Goal: Task Accomplishment & Management: Manage account settings

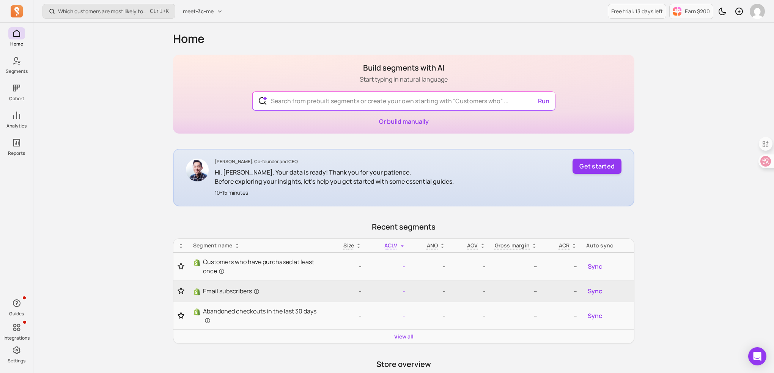
drag, startPoint x: 581, startPoint y: 164, endPoint x: 211, endPoint y: 227, distance: 375.4
click at [211, 227] on p "Recent segments" at bounding box center [403, 226] width 461 height 11
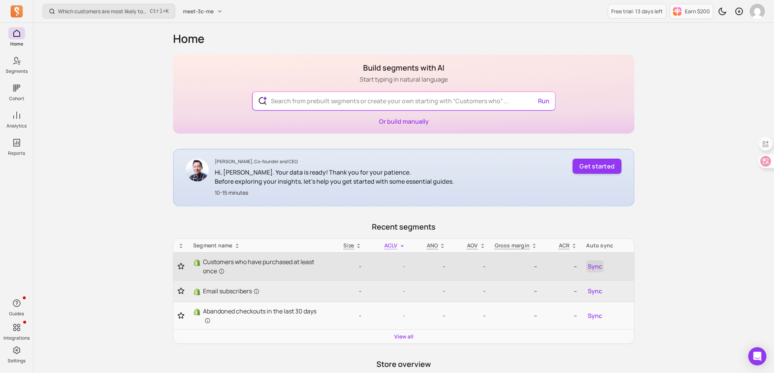
click at [595, 264] on span "Sync" at bounding box center [594, 266] width 14 height 9
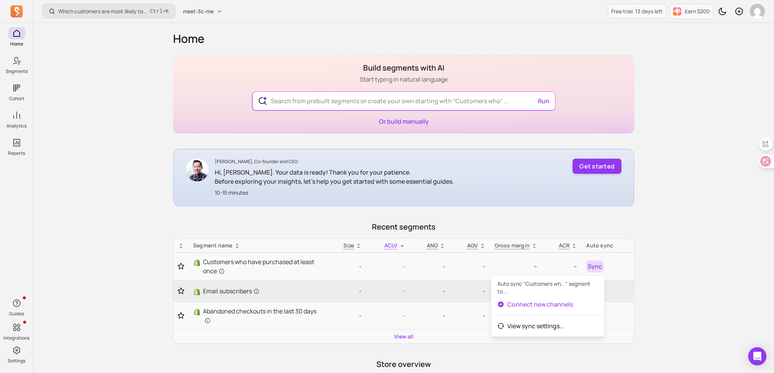
click at [670, 229] on div "Which customers are most likely to buy again soon? Ctrl + K meet-3c-me Free tri…" at bounding box center [403, 308] width 740 height 616
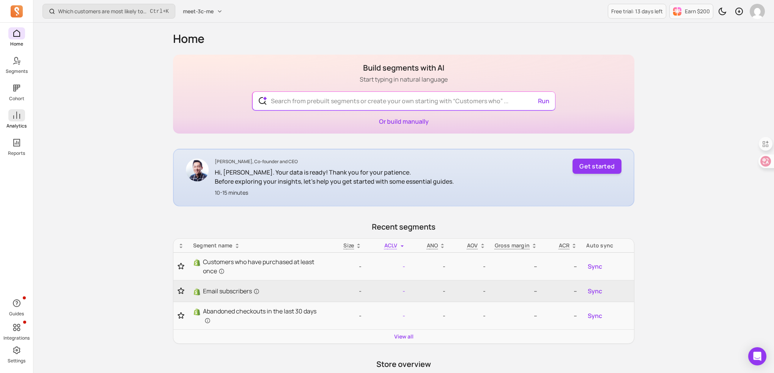
click at [14, 118] on icon at bounding box center [16, 114] width 7 height 7
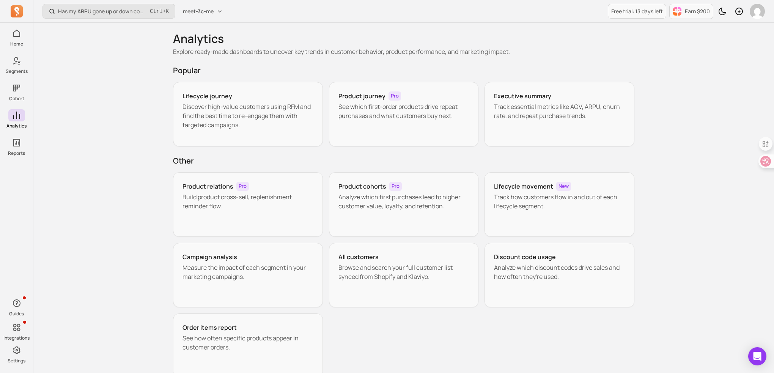
click at [96, 201] on div "Has my ARPU gone up or down compared to last month or last year? Ctrl + K meet-…" at bounding box center [403, 209] width 740 height 419
click at [530, 119] on p "Track essential metrics like AOV, ARPU, churn rate, and repeat purchase trends." at bounding box center [559, 111] width 131 height 18
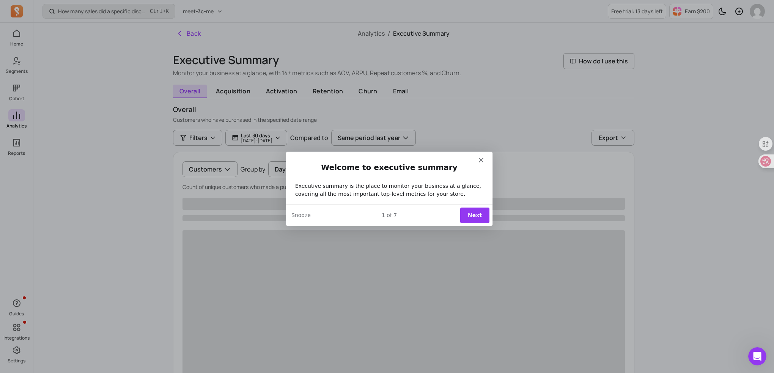
click at [471, 214] on button "Next" at bounding box center [474, 215] width 29 height 16
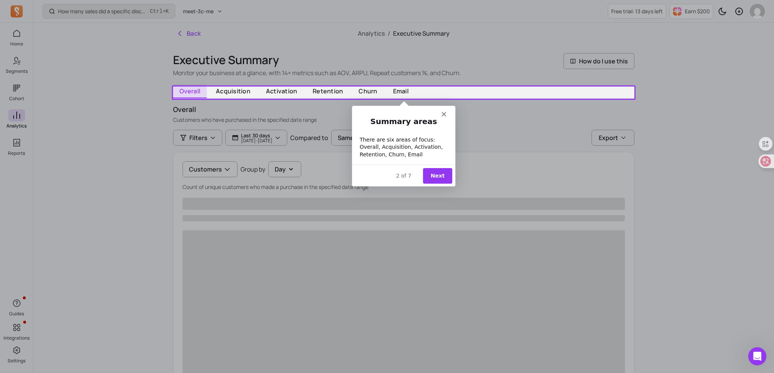
click at [433, 176] on button "Next" at bounding box center [436, 176] width 29 height 16
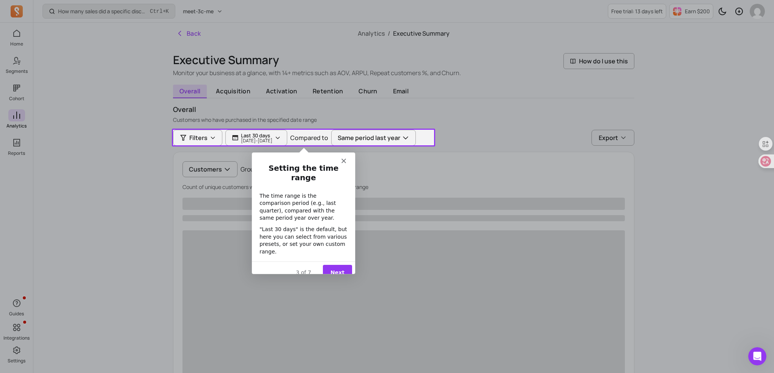
click at [341, 264] on button "Next" at bounding box center [336, 272] width 29 height 16
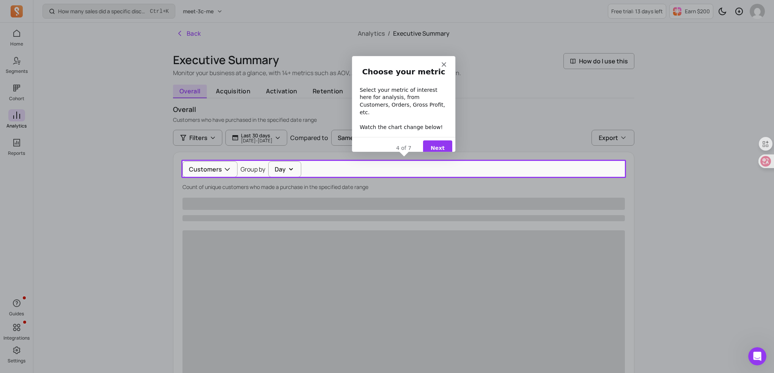
click at [444, 140] on button "Next" at bounding box center [436, 148] width 29 height 16
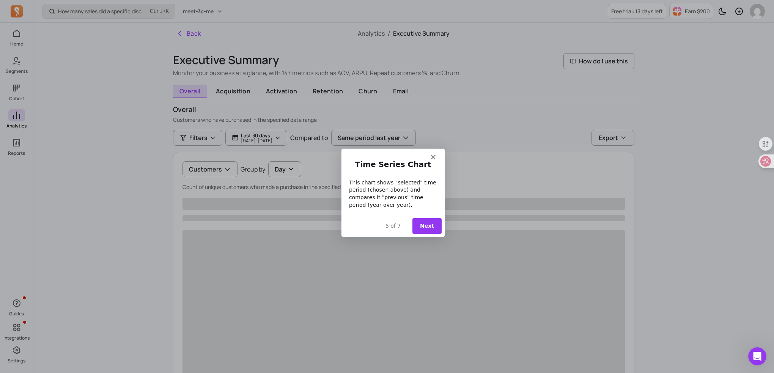
click at [425, 227] on button "Next" at bounding box center [426, 225] width 29 height 16
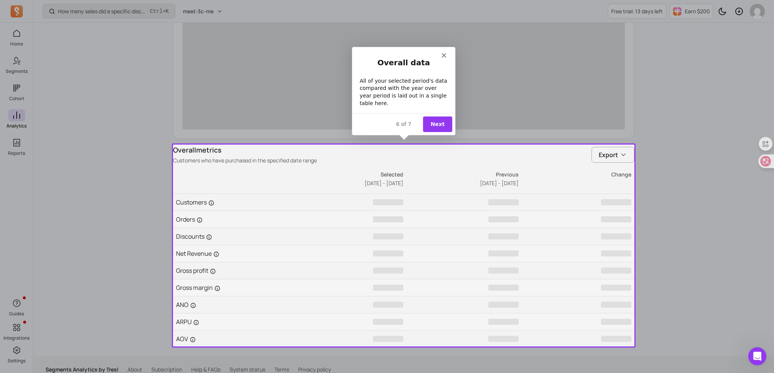
scroll to position [272, 0]
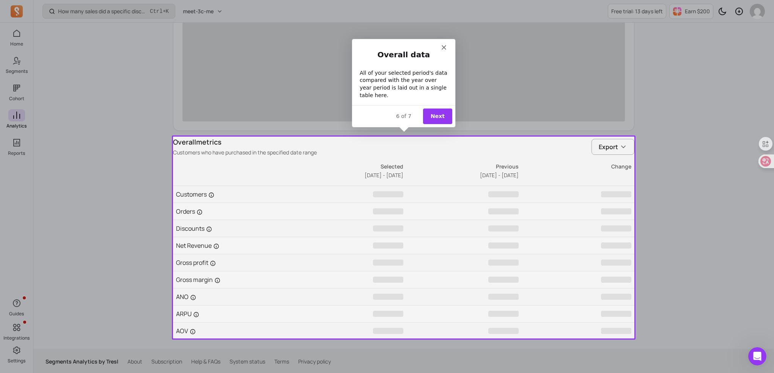
click at [438, 118] on button "Next" at bounding box center [436, 116] width 29 height 16
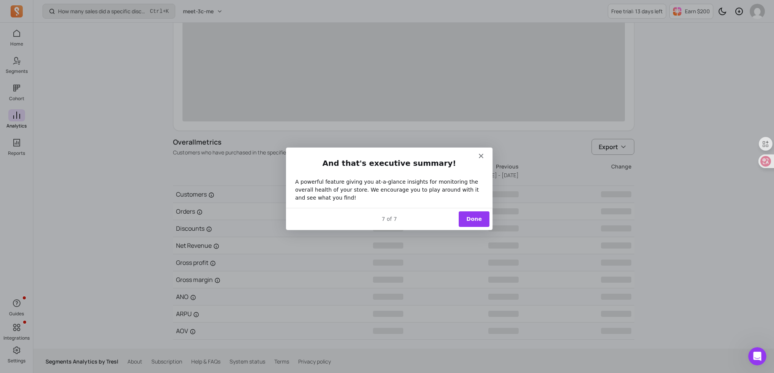
scroll to position [0, 0]
click at [470, 217] on button "Done" at bounding box center [473, 219] width 31 height 16
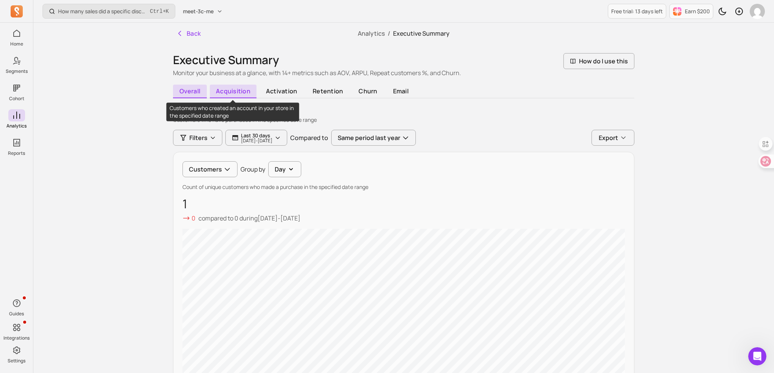
click at [240, 92] on span "acquisition" at bounding box center [233, 92] width 47 height 14
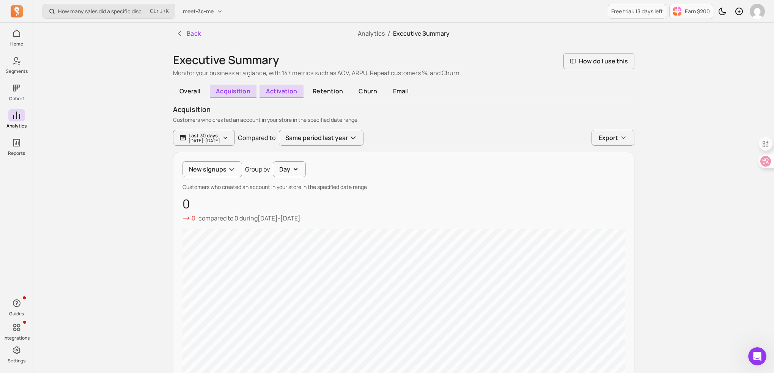
click at [288, 96] on span "activation" at bounding box center [281, 92] width 44 height 14
click at [181, 31] on icon "button" at bounding box center [180, 34] width 8 height 8
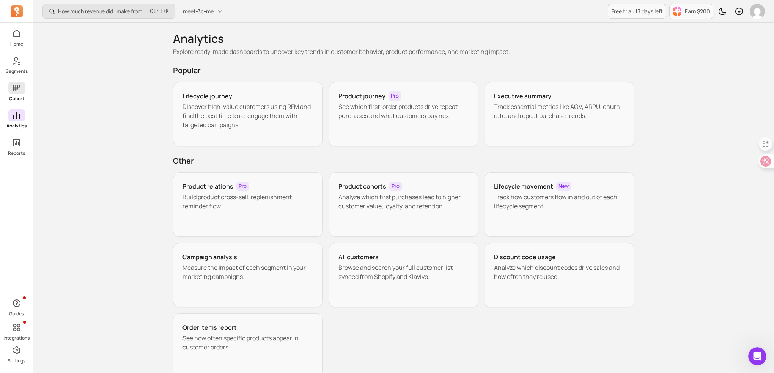
click at [20, 92] on icon at bounding box center [16, 87] width 9 height 9
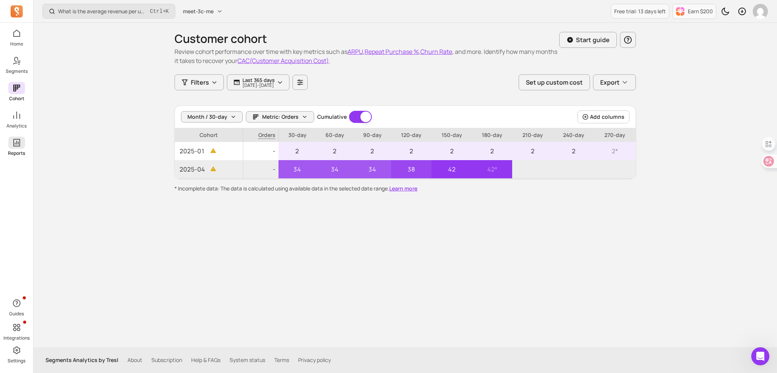
click at [18, 147] on icon at bounding box center [16, 142] width 9 height 9
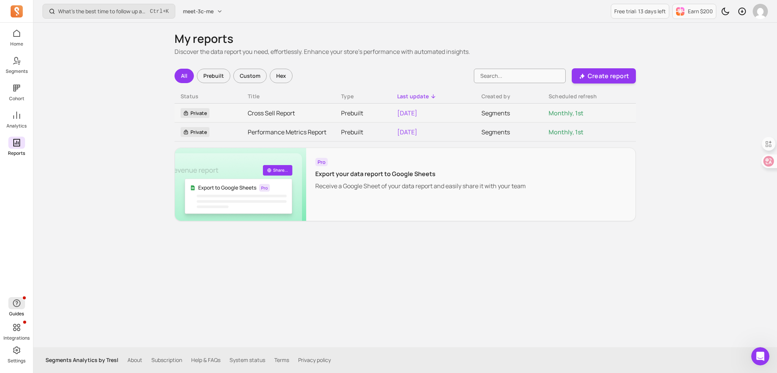
click at [22, 301] on span "button" at bounding box center [16, 303] width 17 height 12
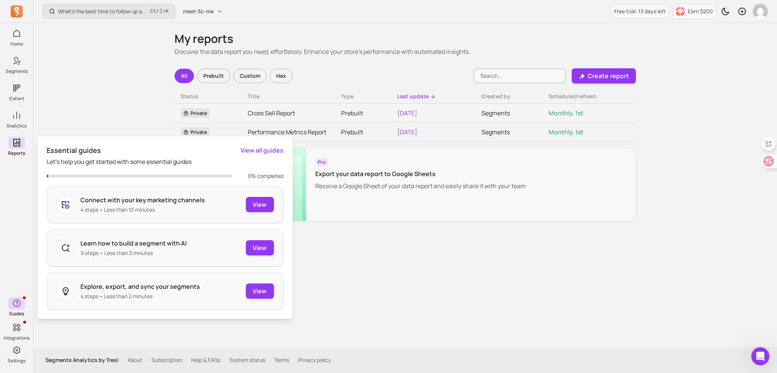
click at [388, 257] on div "My reports Discover the data report you need, effortlessly. Enhance your store'…" at bounding box center [404, 185] width 485 height 324
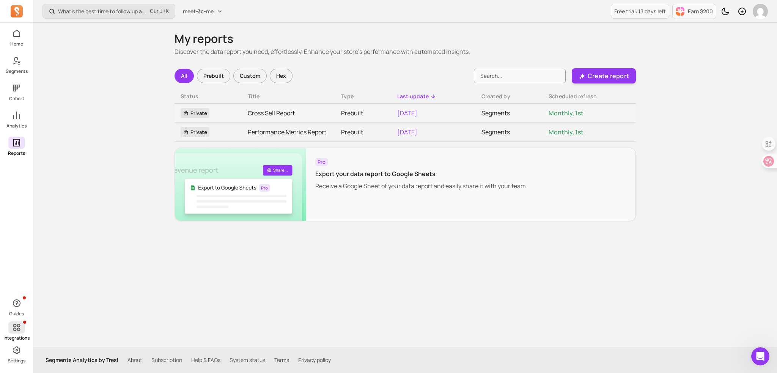
click at [18, 338] on p "Integrations" at bounding box center [16, 338] width 26 height 6
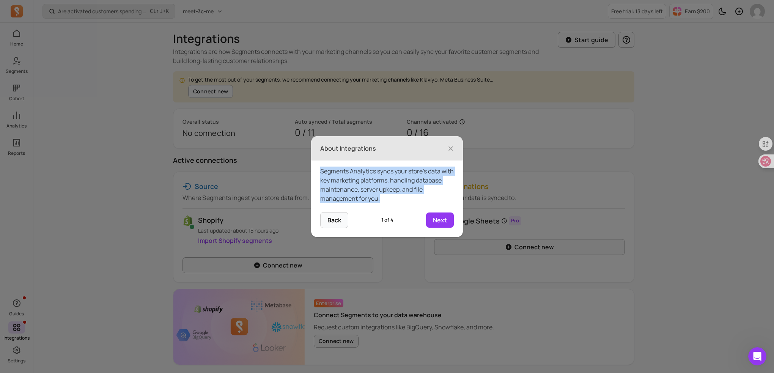
drag, startPoint x: 388, startPoint y: 199, endPoint x: 314, endPoint y: 169, distance: 79.3
click at [314, 169] on div "Segments Analytics syncs your store’s data with key marketing platforms, handli…" at bounding box center [387, 186] width 152 height 52
copy div "Segments Analytics syncs your store’s data with key marketing platforms, handli…"
click at [414, 197] on div "Segments Analytics syncs your store’s data with key marketing platforms, handli…" at bounding box center [387, 186] width 152 height 52
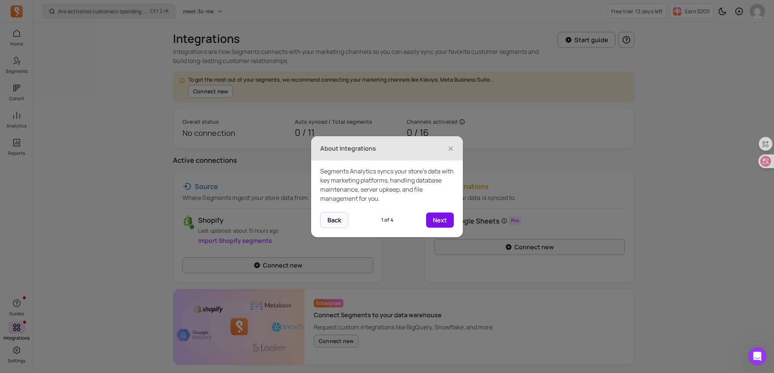
click at [444, 218] on button "Next" at bounding box center [440, 219] width 28 height 15
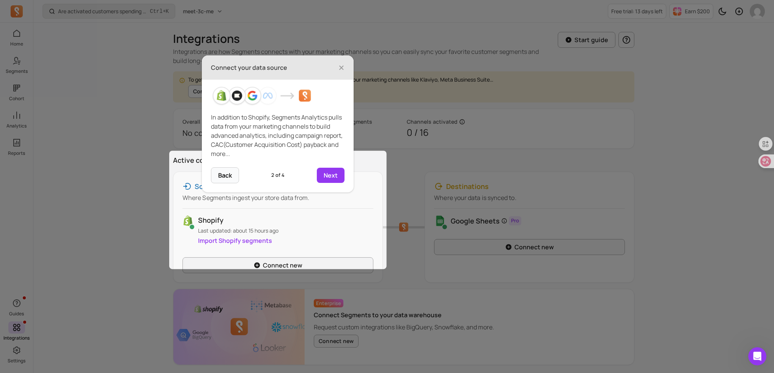
scroll to position [26, 0]
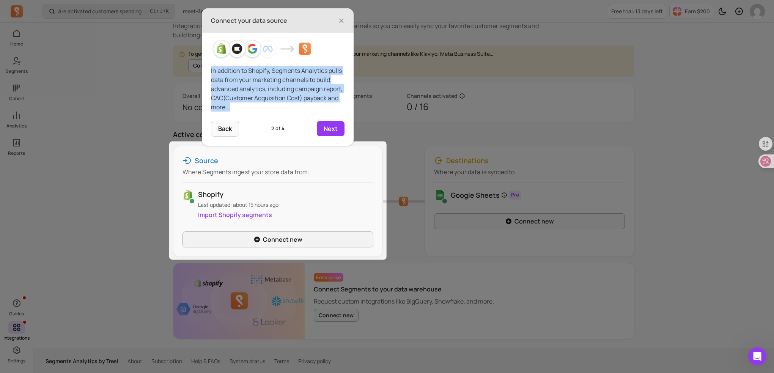
drag, startPoint x: 211, startPoint y: 71, endPoint x: 253, endPoint y: 112, distance: 58.7
click at [253, 112] on div "In addition to Shopify, Segments Analytics pulls data from your marketing chann…" at bounding box center [278, 77] width 152 height 88
copy p "In addition to Shopify, Segments Analytics pulls data from your marketing chann…"
click at [331, 129] on button "Next" at bounding box center [331, 128] width 28 height 15
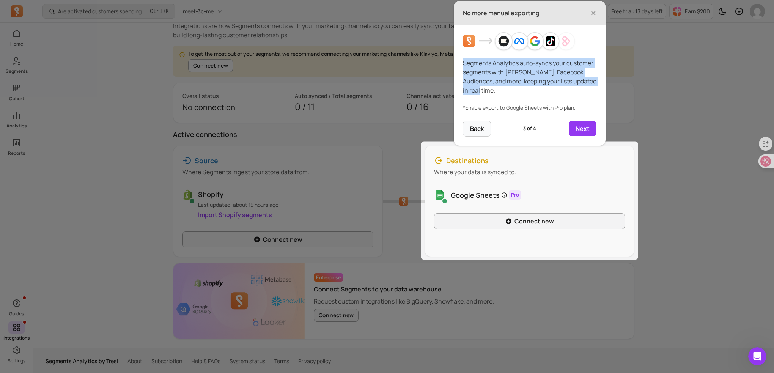
drag, startPoint x: 482, startPoint y: 91, endPoint x: 455, endPoint y: 61, distance: 40.3
click at [455, 61] on div "Segments Analytics auto-syncs your customer segments with [PERSON_NAME], Facebo…" at bounding box center [530, 73] width 152 height 96
copy p "Segments Analytics auto-syncs your customer segments with [PERSON_NAME], Facebo…"
click at [578, 127] on button "Next" at bounding box center [582, 128] width 28 height 15
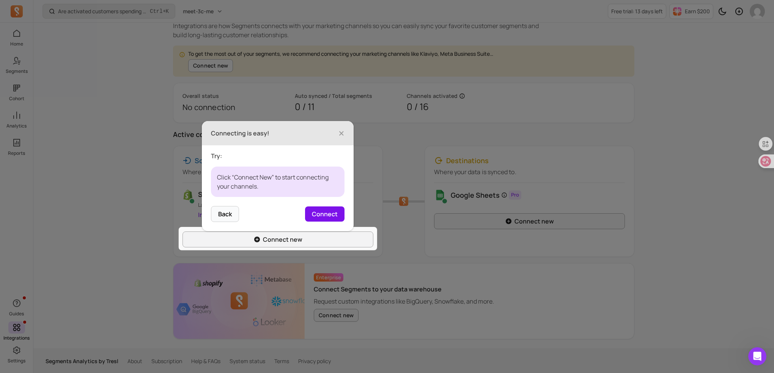
click at [333, 212] on button "Connect" at bounding box center [324, 213] width 39 height 15
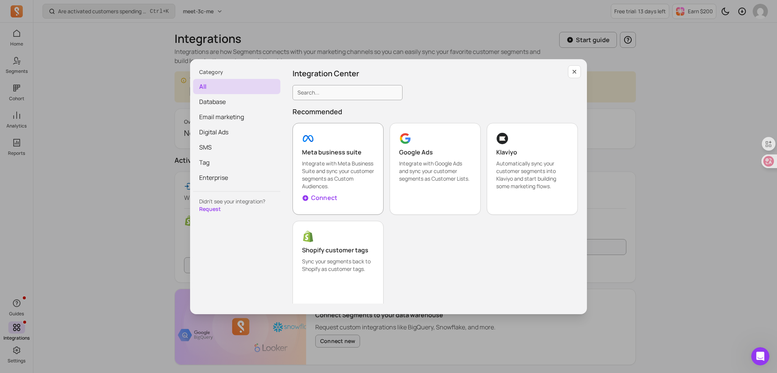
drag, startPoint x: 298, startPoint y: 162, endPoint x: 345, endPoint y: 198, distance: 58.6
click at [345, 198] on button "Meta business suite Integrate with Meta Business Suite and sync your customer s…" at bounding box center [337, 169] width 91 height 92
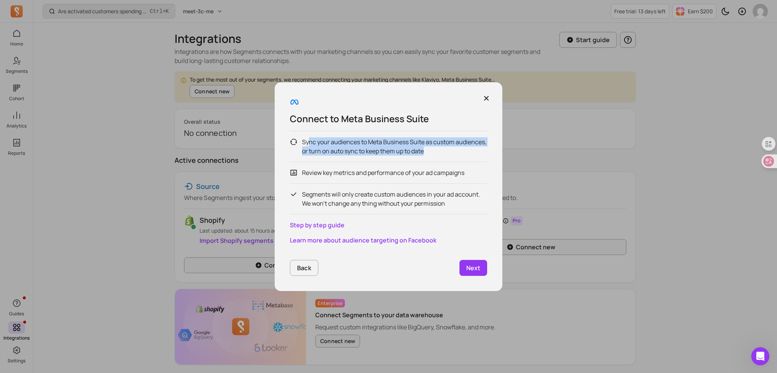
drag, startPoint x: 429, startPoint y: 151, endPoint x: 307, endPoint y: 133, distance: 122.8
click at [307, 133] on div "Sync your audiences to Meta Business Suite as custom audiences, or turn on auto…" at bounding box center [388, 172] width 197 height 83
click at [483, 98] on icon "button" at bounding box center [486, 98] width 8 height 8
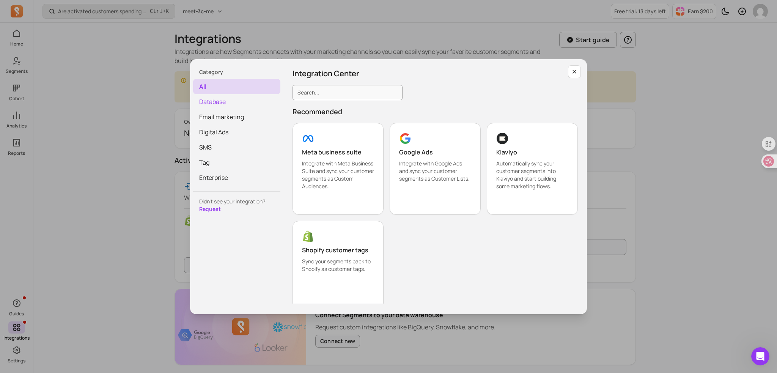
click at [226, 100] on span "Database" at bounding box center [236, 101] width 87 height 15
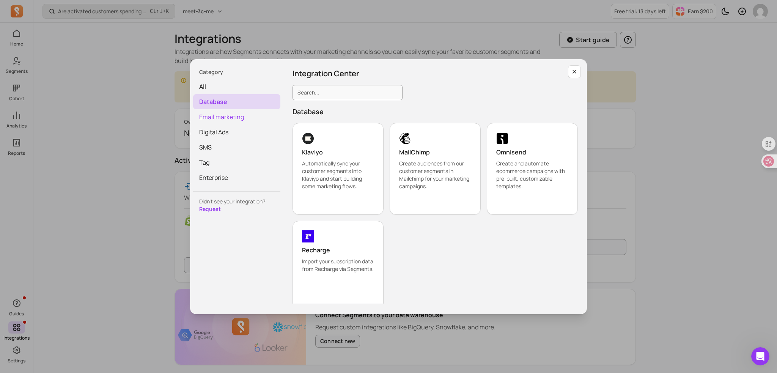
click at [234, 116] on span "Email marketing" at bounding box center [236, 116] width 87 height 15
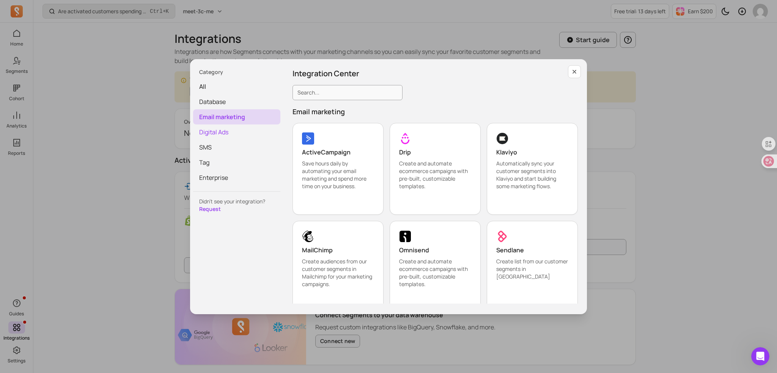
click at [229, 133] on span "Digital Ads" at bounding box center [236, 131] width 87 height 15
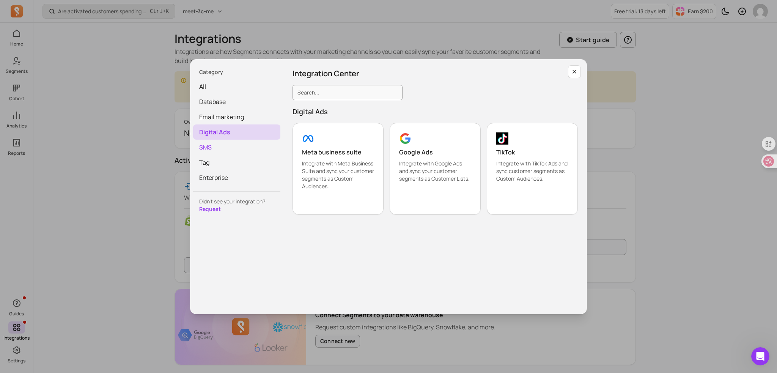
click at [210, 148] on span "SMS" at bounding box center [236, 147] width 87 height 15
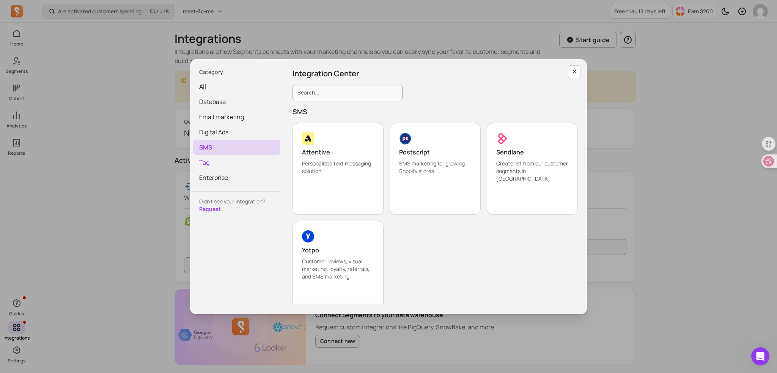
click at [212, 158] on span "Tag" at bounding box center [236, 162] width 87 height 15
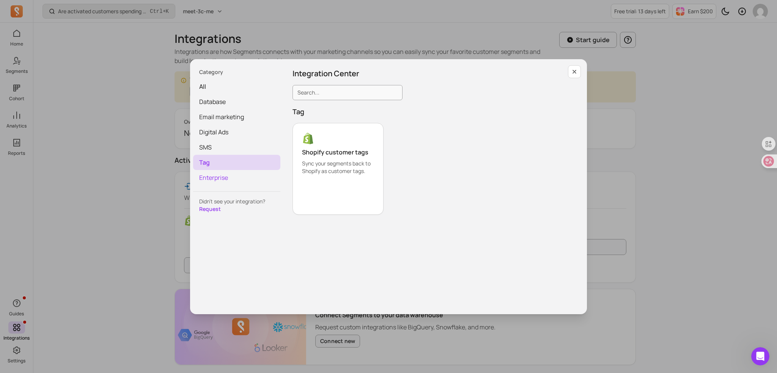
click at [215, 173] on span "Enterprise" at bounding box center [236, 177] width 87 height 15
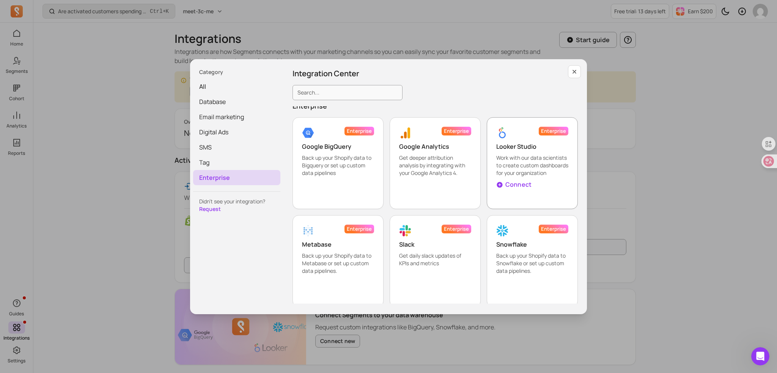
scroll to position [9, 0]
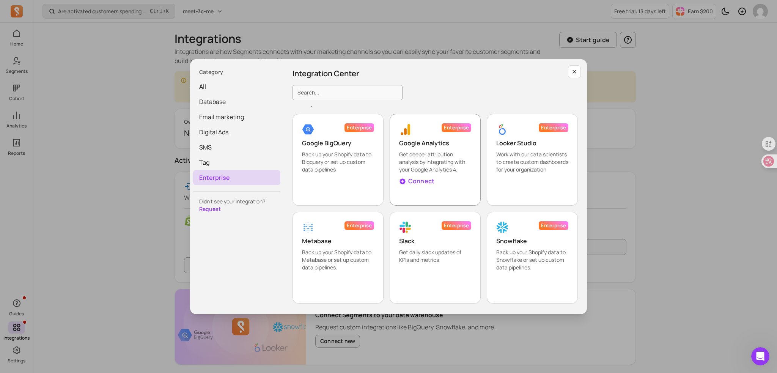
click at [420, 182] on p "Connect" at bounding box center [421, 180] width 26 height 9
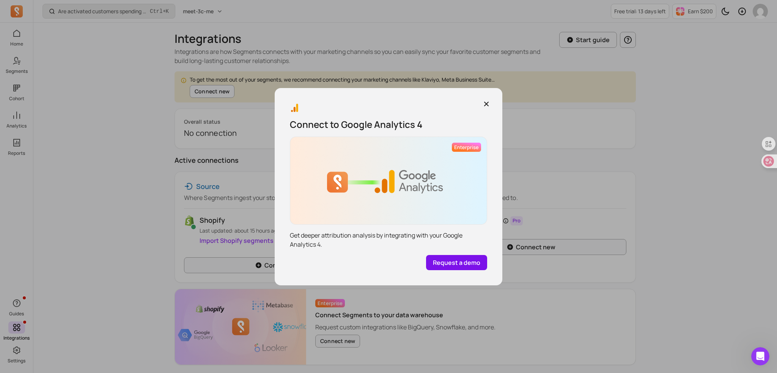
click at [454, 262] on link "Request a demo" at bounding box center [456, 262] width 61 height 15
click at [487, 106] on icon "button" at bounding box center [486, 104] width 8 height 8
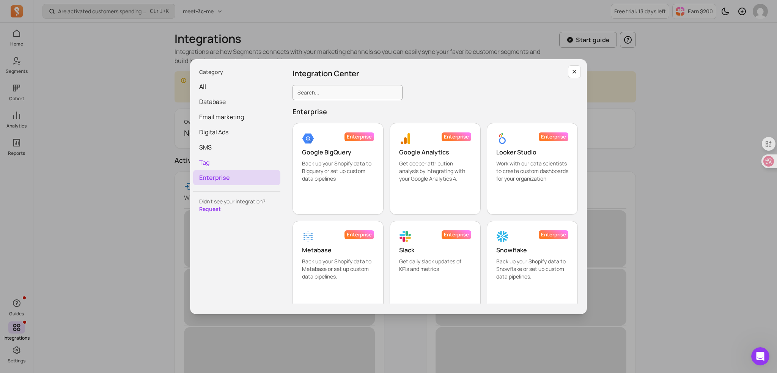
click at [231, 160] on span "Tag" at bounding box center [236, 162] width 87 height 15
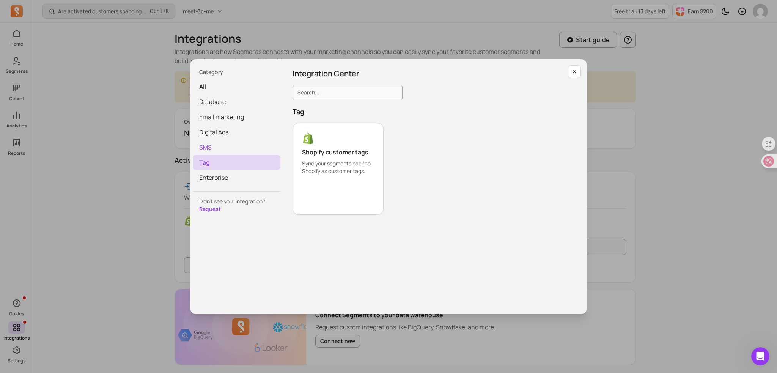
click at [223, 147] on span "SMS" at bounding box center [236, 147] width 87 height 15
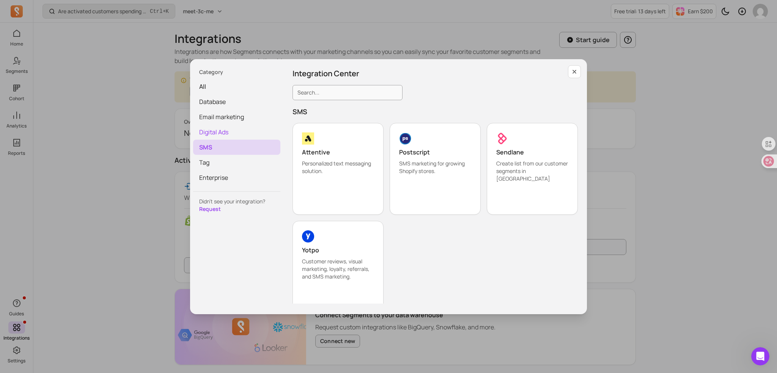
click at [228, 134] on span "Digital Ads" at bounding box center [236, 131] width 87 height 15
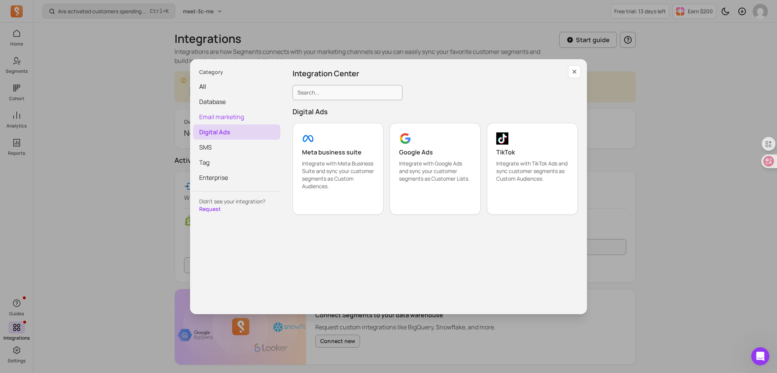
click at [231, 117] on span "Email marketing" at bounding box center [236, 116] width 87 height 15
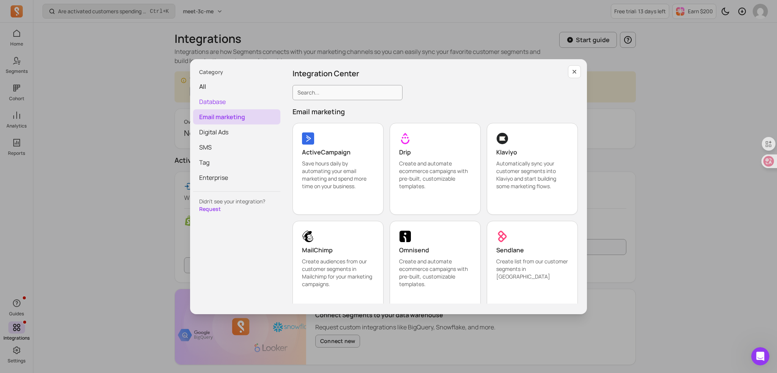
click at [234, 98] on span "Database" at bounding box center [236, 101] width 87 height 15
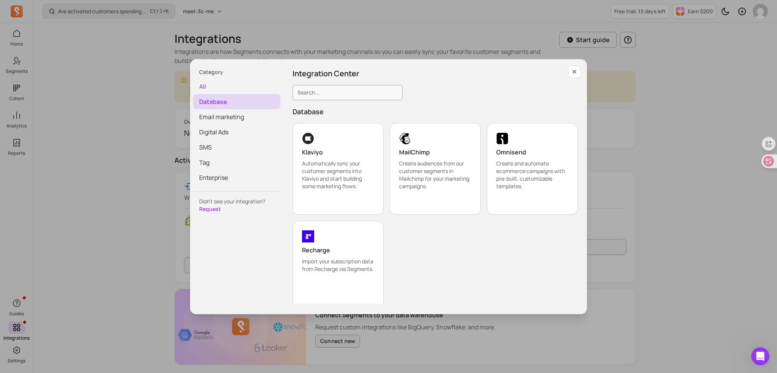
click at [257, 93] on span "all" at bounding box center [236, 86] width 87 height 15
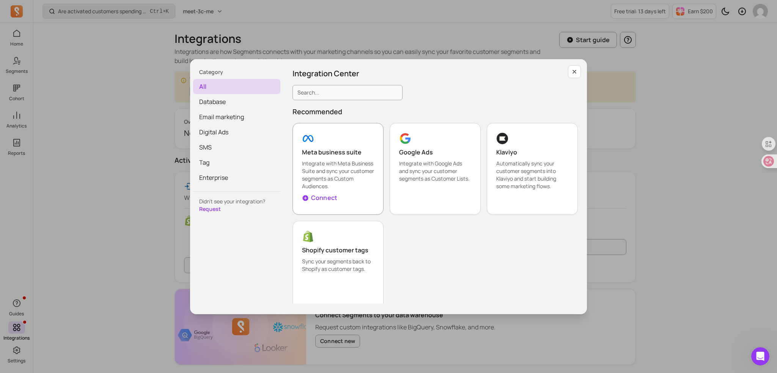
click at [366, 165] on p "Integrate with Meta Business Suite and sync your customer segments as Custom Au…" at bounding box center [338, 175] width 72 height 30
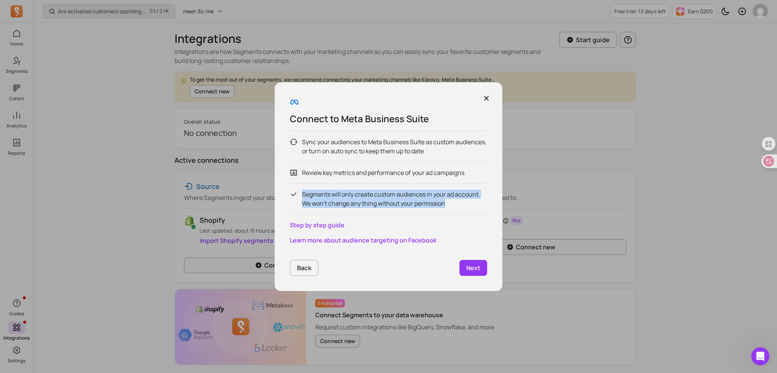
drag, startPoint x: 449, startPoint y: 202, endPoint x: 303, endPoint y: 196, distance: 146.5
click at [303, 196] on p "Segments will only create custom audiences in your ad account. We won’t change …" at bounding box center [394, 199] width 185 height 18
copy p "Segments will only create custom audiences in your ad account. We won’t change …"
click at [338, 226] on link "Step by step guide" at bounding box center [388, 224] width 197 height 9
click at [479, 265] on p "Next" at bounding box center [473, 267] width 14 height 9
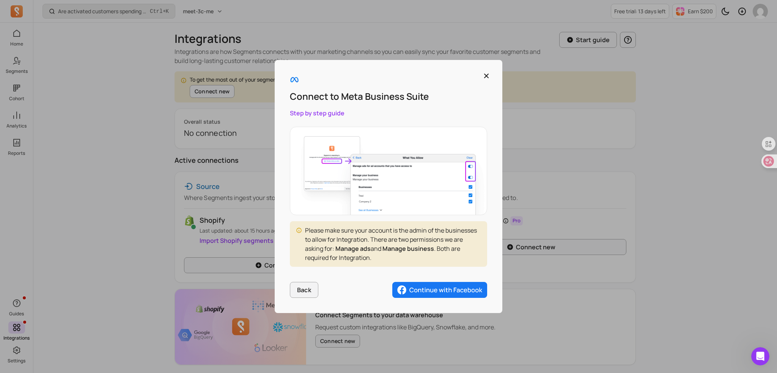
click at [479, 265] on div "Please make sure your account is the admin of the businesses to allow for Integ…" at bounding box center [388, 244] width 197 height 46
click at [420, 233] on div "Please make sure your account is the admin of the businesses to allow for Integ…" at bounding box center [393, 244] width 176 height 36
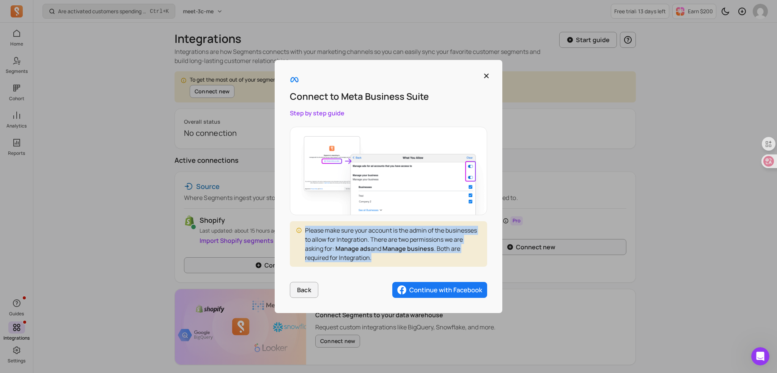
drag, startPoint x: 375, startPoint y: 259, endPoint x: 296, endPoint y: 223, distance: 87.0
click at [296, 223] on div "Please make sure your account is the admin of the businesses to allow for Integ…" at bounding box center [388, 244] width 197 height 46
copy div "Please make sure your account is the admin of the businesses to allow for Integ…"
click at [419, 288] on img "button" at bounding box center [439, 290] width 95 height 16
click at [487, 79] on icon "button" at bounding box center [486, 76] width 8 height 8
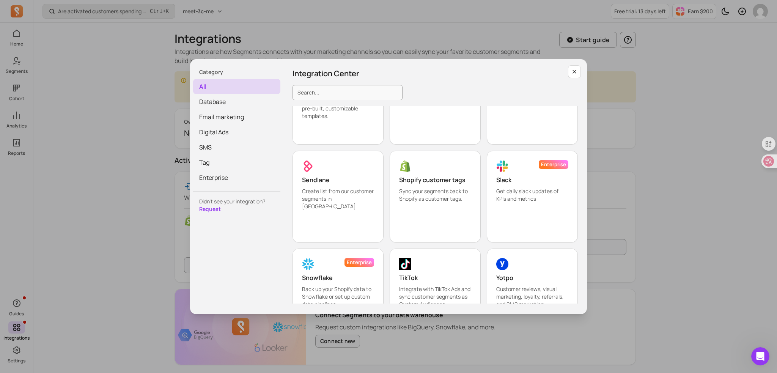
scroll to position [713, 0]
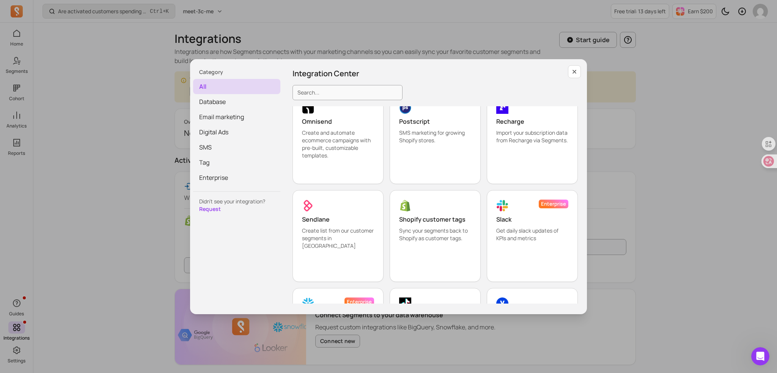
scroll to position [600, 0]
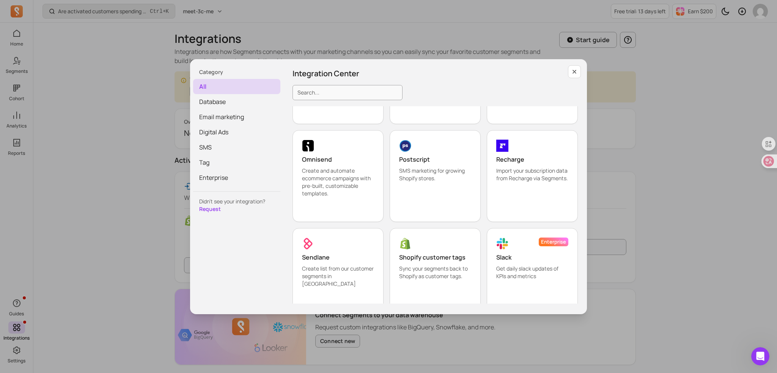
click at [384, 256] on div "ActiveCampaign Save hours daily by automating your email marketing and spend mo…" at bounding box center [434, 78] width 285 height 679
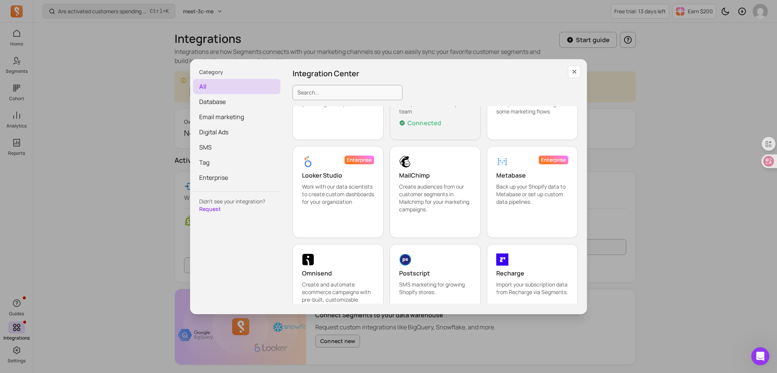
scroll to position [524, 0]
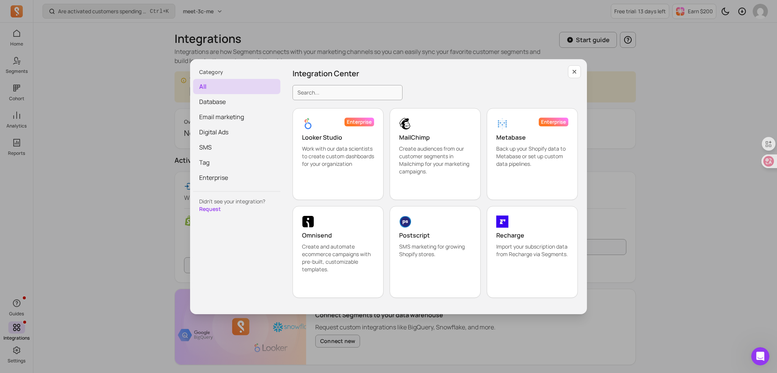
click at [384, 256] on div "ActiveCampaign Save hours daily by automating your email marketing and spend mo…" at bounding box center [434, 154] width 285 height 679
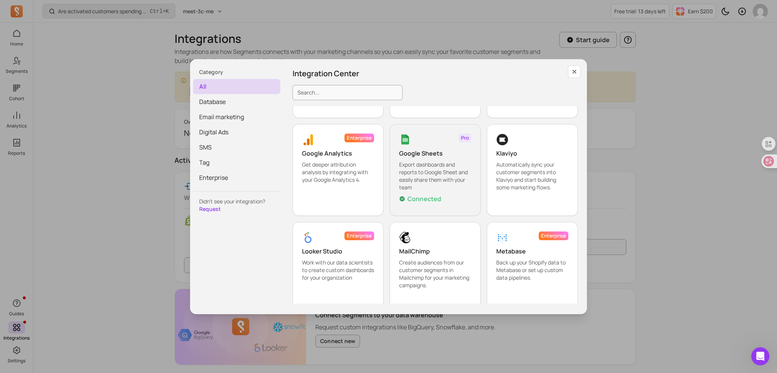
click at [384, 256] on div "ActiveCampaign Save hours daily by automating your email marketing and spend mo…" at bounding box center [434, 267] width 285 height 679
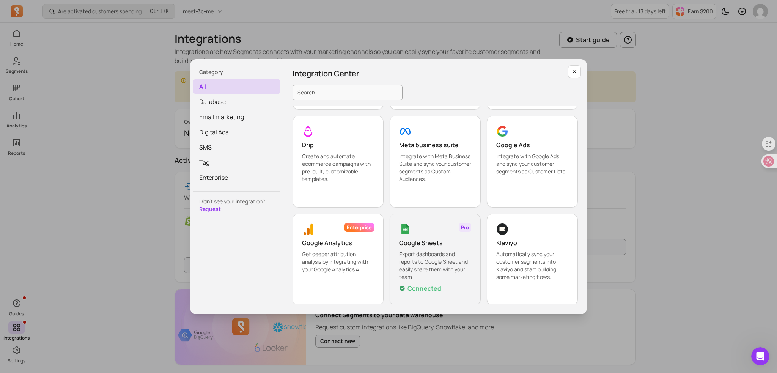
scroll to position [296, 0]
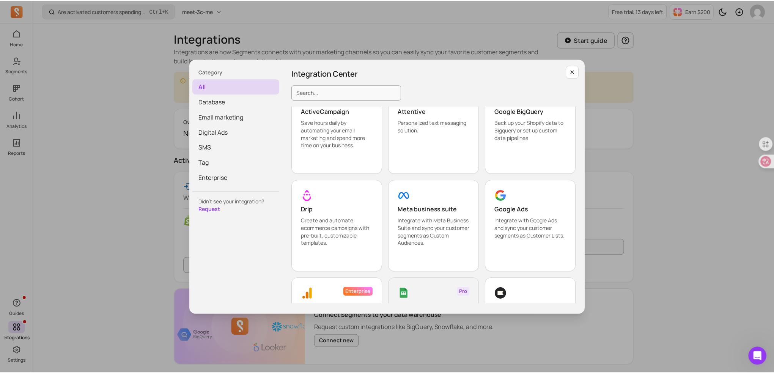
scroll to position [220, 0]
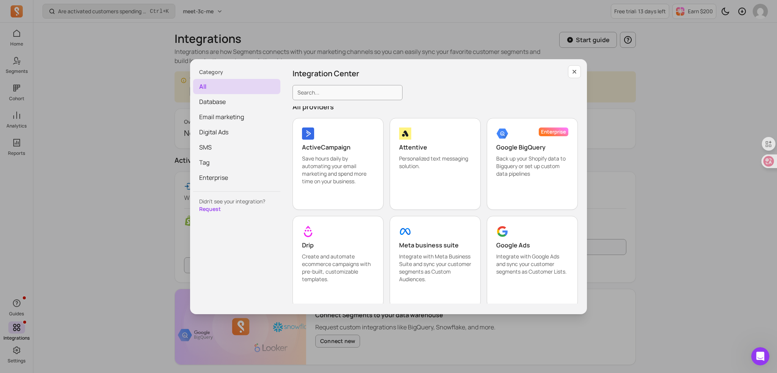
click at [569, 72] on button "button" at bounding box center [574, 71] width 13 height 13
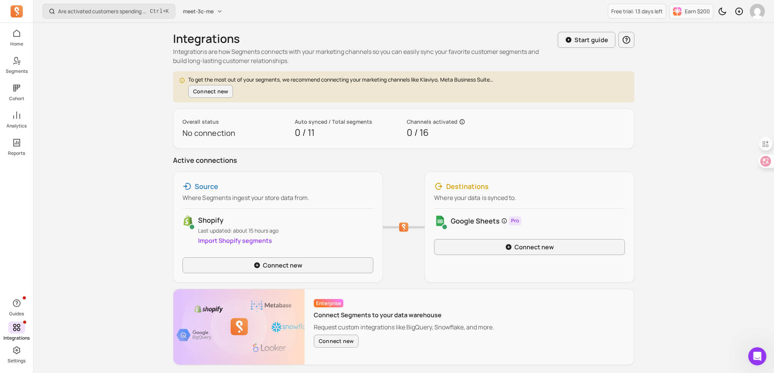
click at [18, 48] on div "Home Segments Cohort Analytics Reports" at bounding box center [16, 91] width 33 height 129
click at [8, 65] on link "Segments" at bounding box center [16, 65] width 33 height 20
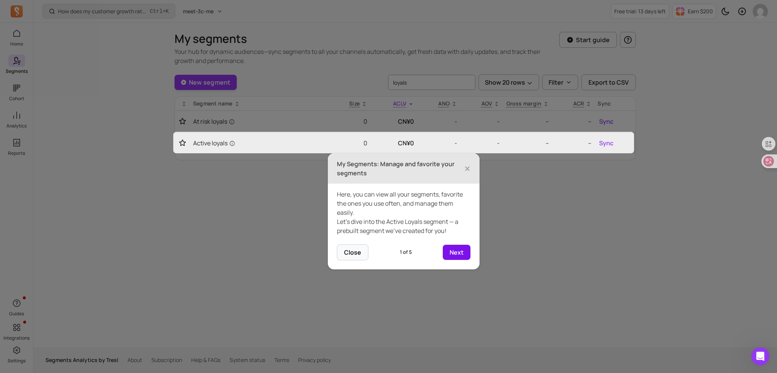
click at [451, 256] on button "Next" at bounding box center [457, 252] width 28 height 15
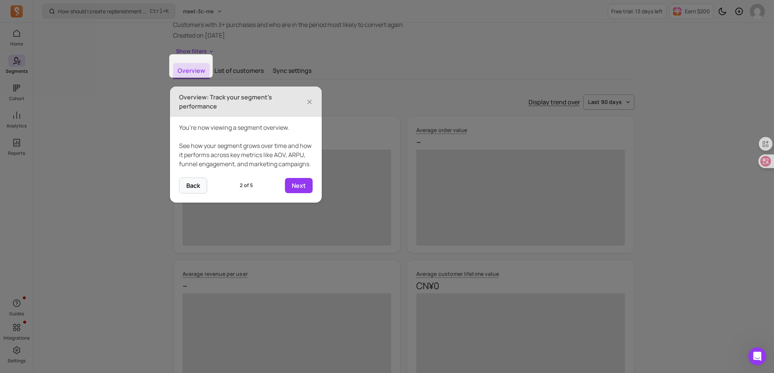
scroll to position [53, 0]
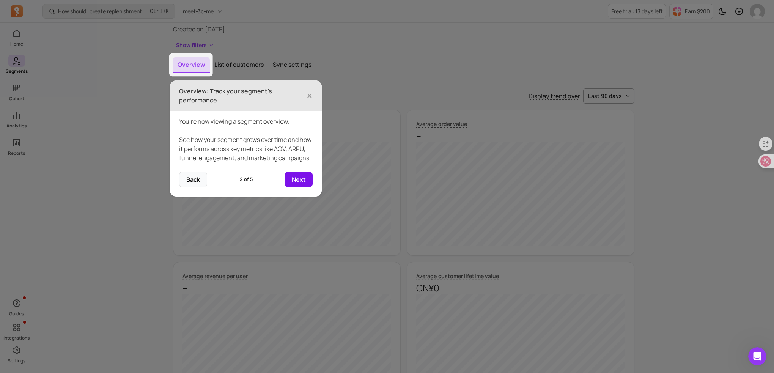
click at [300, 187] on button "Next" at bounding box center [299, 179] width 28 height 15
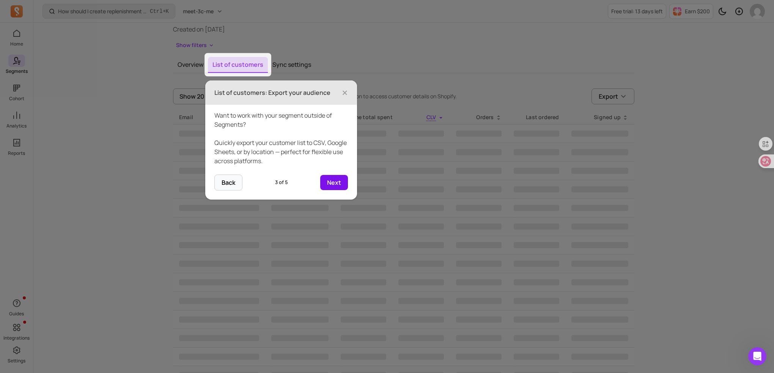
click at [338, 181] on button "Next" at bounding box center [334, 182] width 28 height 15
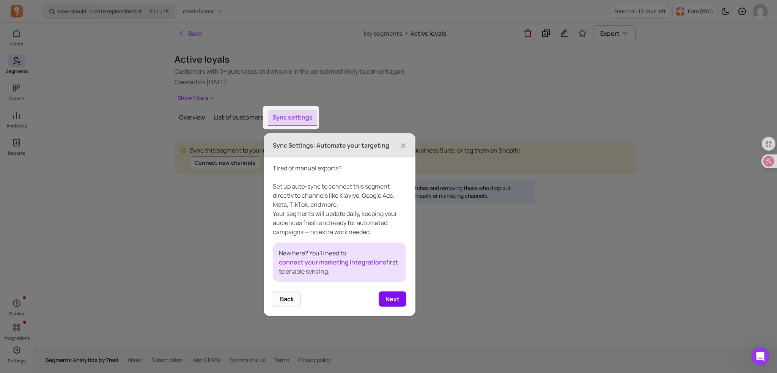
click at [395, 298] on button "Next" at bounding box center [392, 298] width 28 height 15
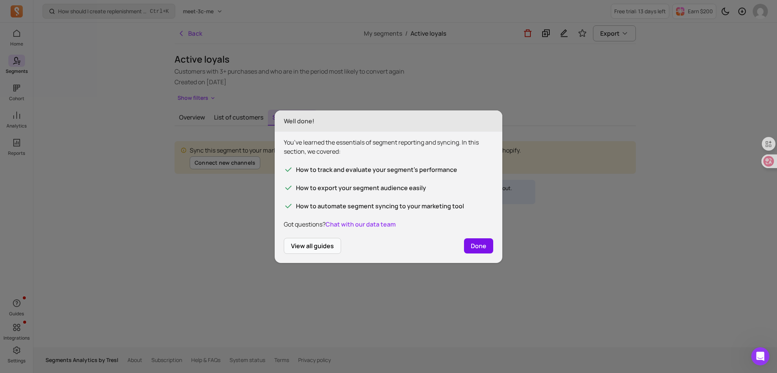
click at [483, 240] on button "Done" at bounding box center [478, 245] width 29 height 15
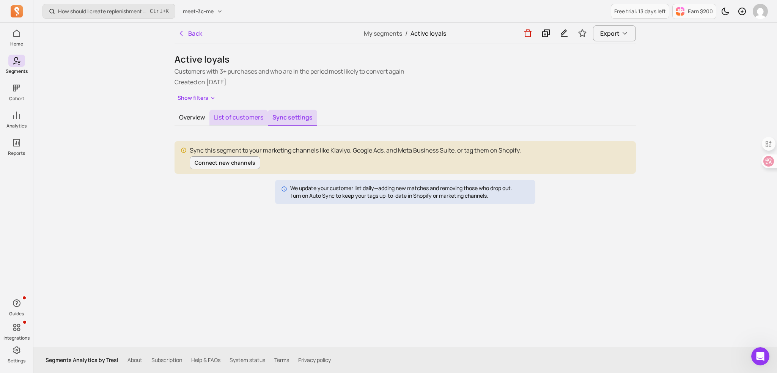
click at [232, 118] on button "List of customers" at bounding box center [238, 118] width 58 height 16
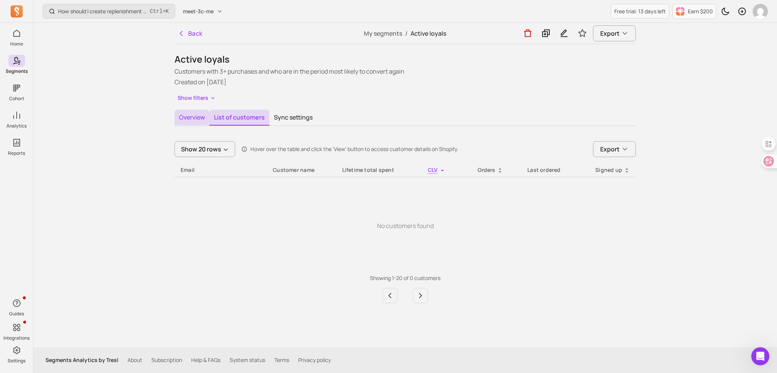
click at [197, 119] on button "Overview" at bounding box center [191, 118] width 35 height 16
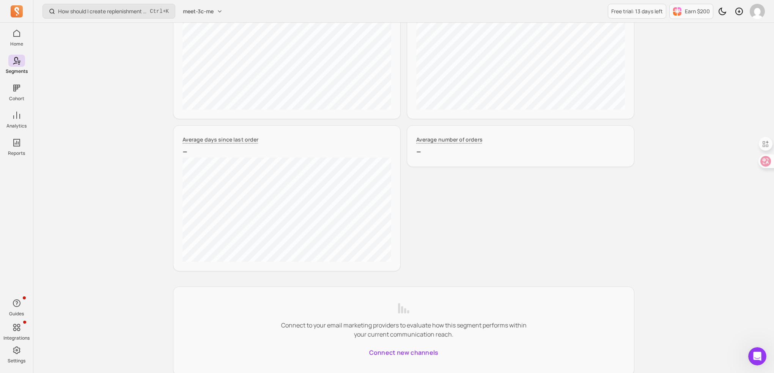
scroll to position [378, 0]
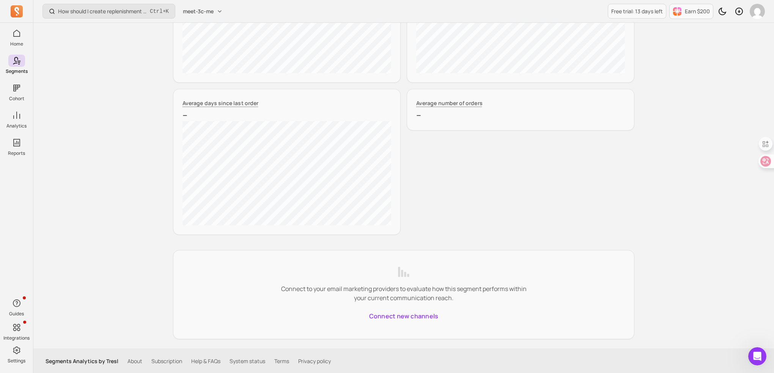
click at [384, 287] on p "Connect to your email marketing providers to evaluate how this segment performs…" at bounding box center [403, 293] width 255 height 18
click at [435, 296] on p "Connect to your email marketing providers to evaluate how this segment performs…" at bounding box center [403, 293] width 255 height 18
click at [394, 294] on p "Connect to your email marketing providers to evaluate how this segment performs…" at bounding box center [403, 293] width 255 height 18
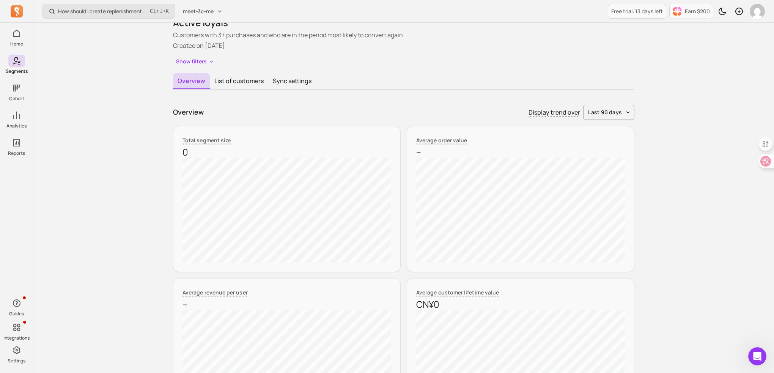
scroll to position [0, 0]
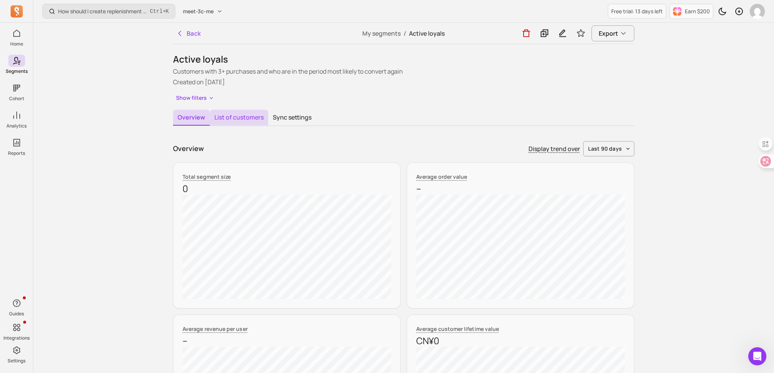
click at [254, 121] on button "List of customers" at bounding box center [239, 118] width 58 height 16
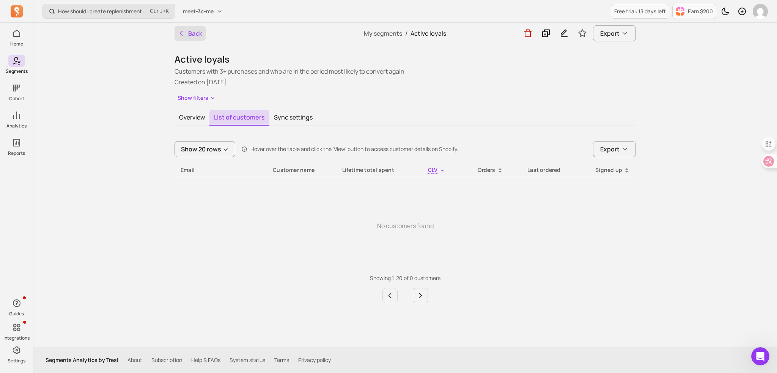
click at [181, 35] on icon "button" at bounding box center [181, 33] width 2 height 5
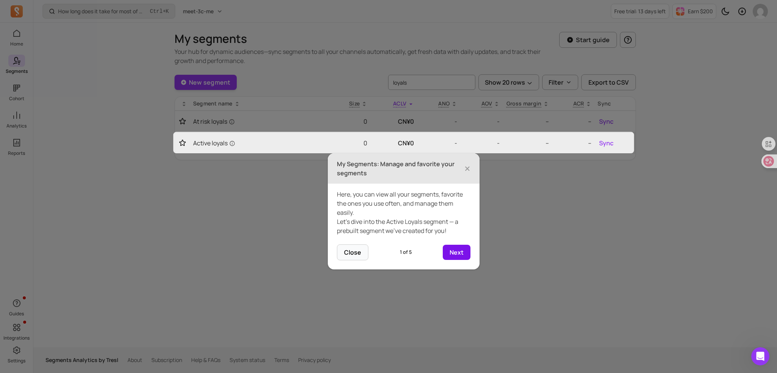
click at [451, 251] on button "Next" at bounding box center [457, 252] width 28 height 15
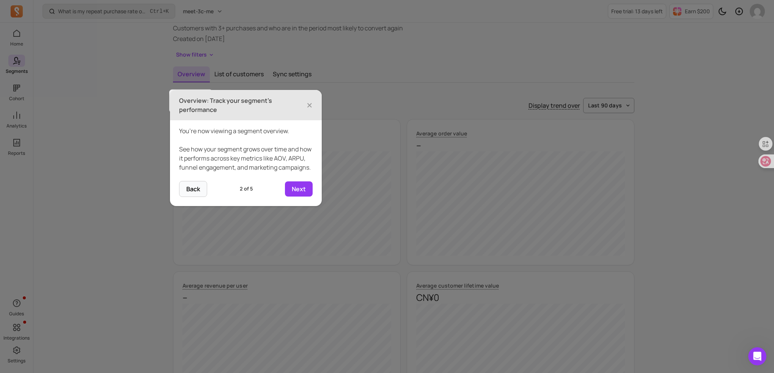
scroll to position [53, 0]
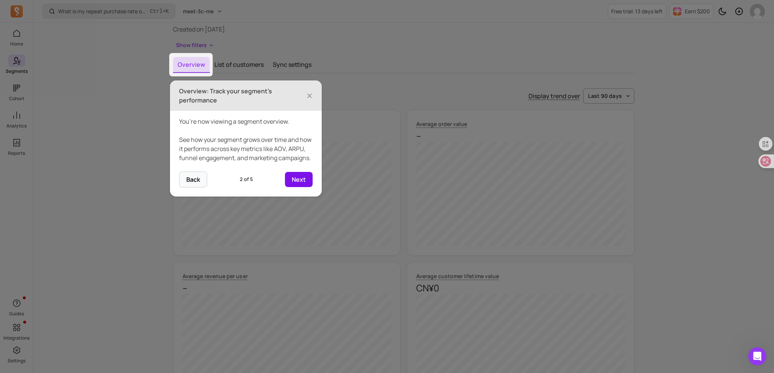
click at [293, 187] on button "Next" at bounding box center [299, 179] width 28 height 15
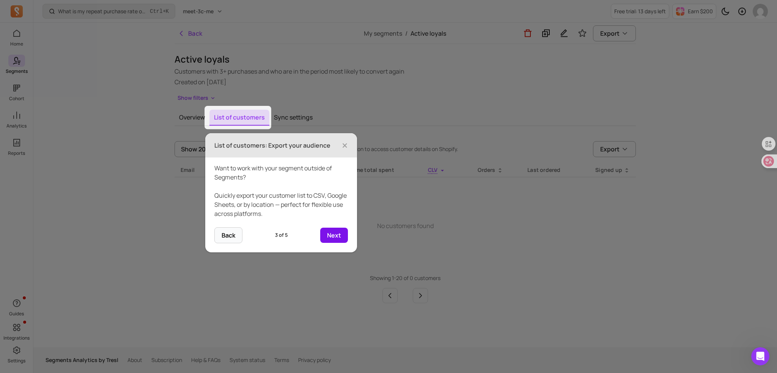
click at [331, 231] on button "Next" at bounding box center [334, 235] width 28 height 15
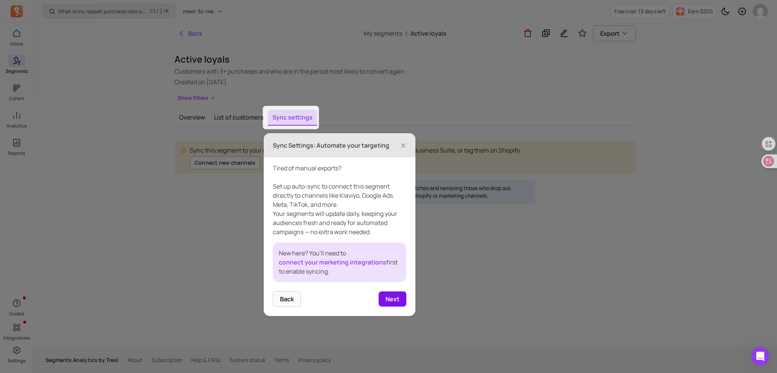
click at [397, 298] on button "Next" at bounding box center [392, 298] width 28 height 15
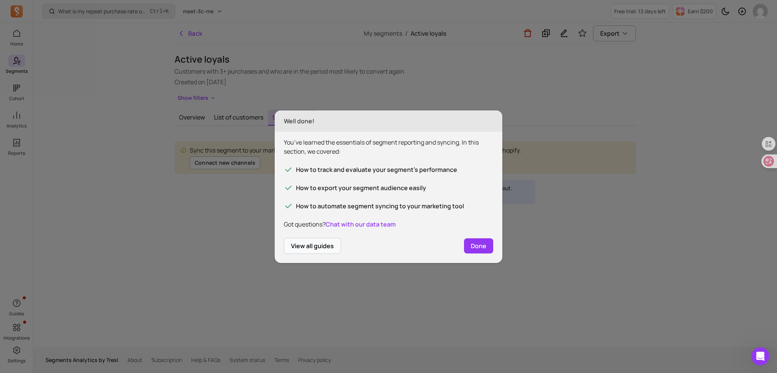
drag, startPoint x: 300, startPoint y: 245, endPoint x: 476, endPoint y: 186, distance: 185.2
click at [491, 183] on div "You’ve learned the essentials of segment reporting and syncing. In this section…" at bounding box center [388, 183] width 209 height 91
click at [312, 248] on button "View all guides" at bounding box center [312, 246] width 57 height 16
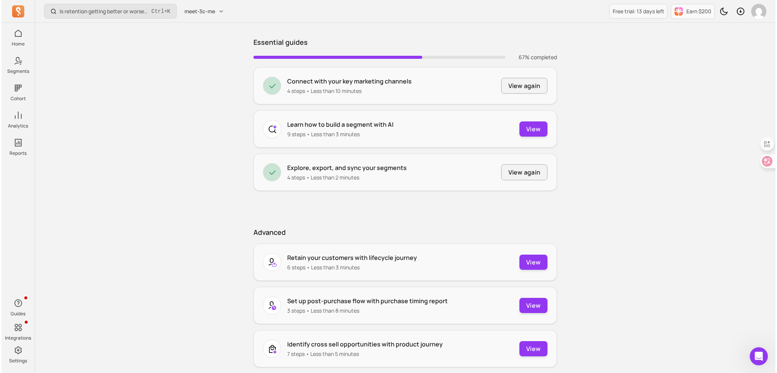
scroll to position [140, 0]
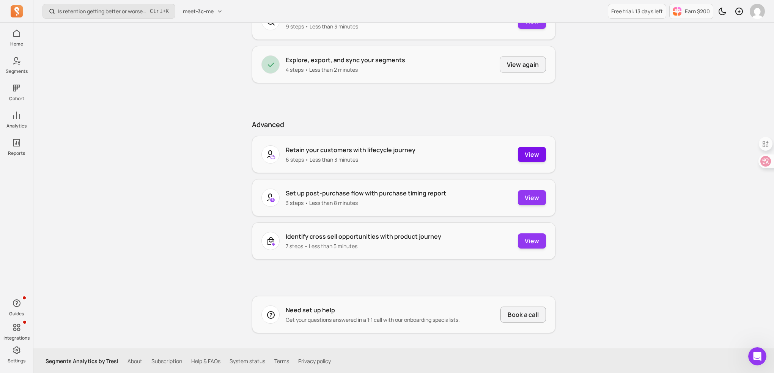
click at [527, 152] on button "View" at bounding box center [532, 154] width 28 height 15
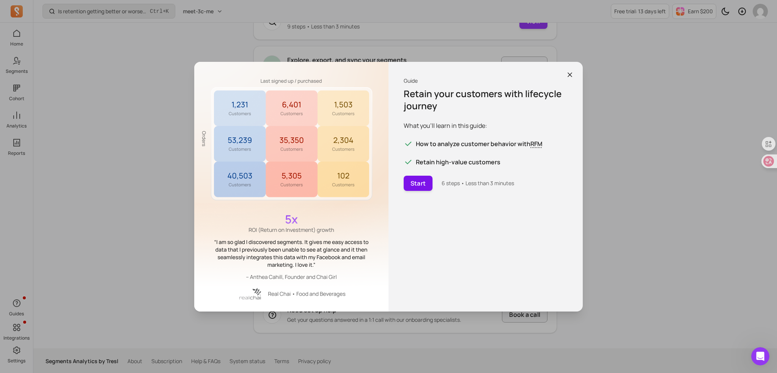
click at [422, 184] on button "Start" at bounding box center [418, 183] width 29 height 15
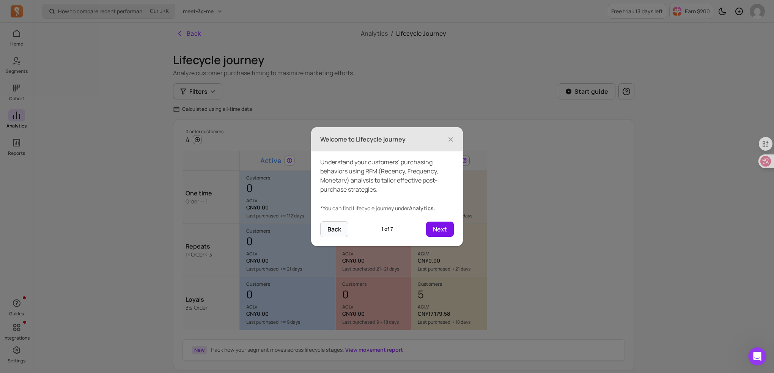
click at [447, 230] on button "Next" at bounding box center [440, 228] width 28 height 15
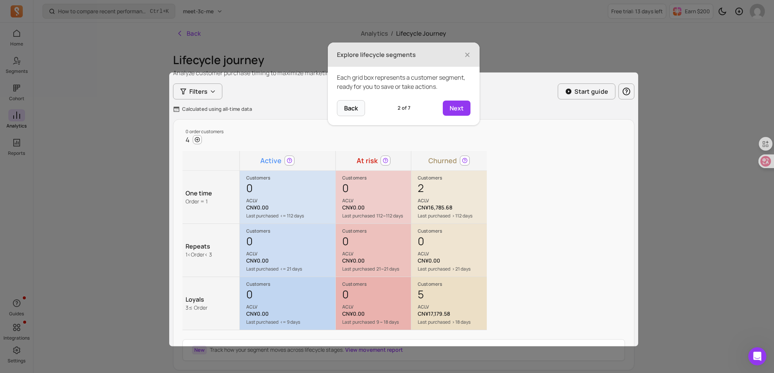
scroll to position [62, 0]
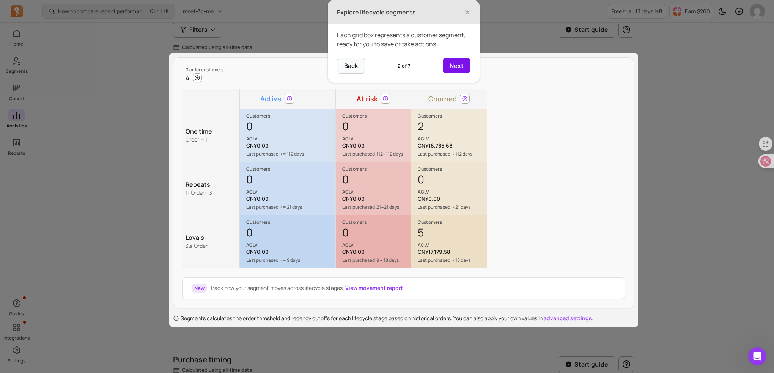
click at [450, 67] on button "Next" at bounding box center [457, 65] width 28 height 15
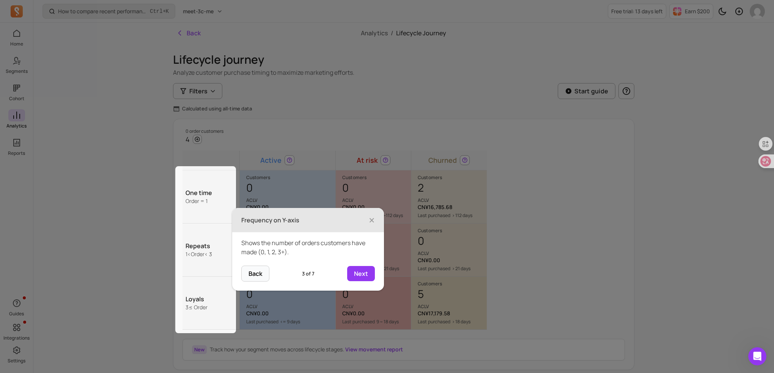
scroll to position [0, 0]
click at [356, 277] on button "Next" at bounding box center [361, 273] width 28 height 15
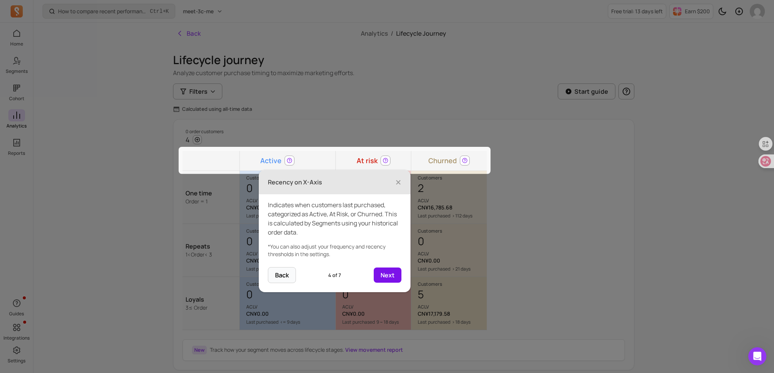
click at [387, 276] on button "Next" at bounding box center [388, 274] width 28 height 15
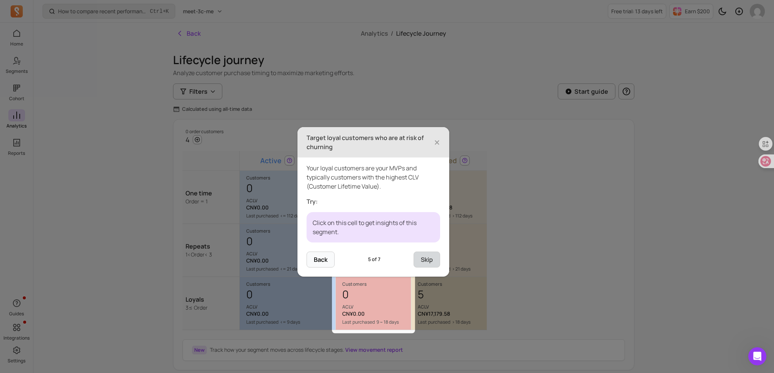
click at [426, 259] on button "Skip" at bounding box center [426, 259] width 27 height 16
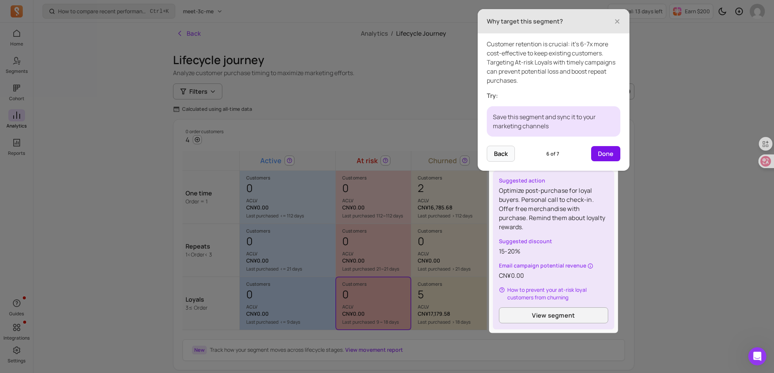
click at [608, 153] on button "Done" at bounding box center [605, 153] width 29 height 15
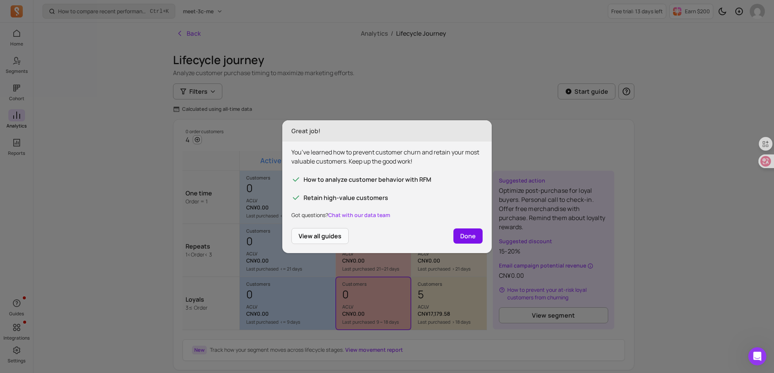
click at [473, 238] on button "Done" at bounding box center [467, 235] width 29 height 15
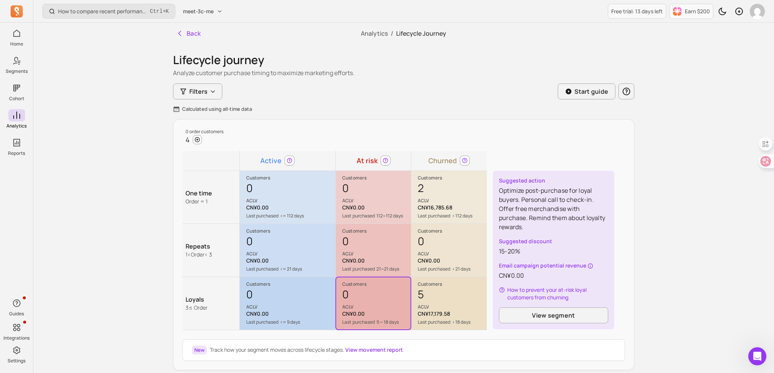
click at [377, 245] on div "0 ACLV" at bounding box center [376, 245] width 68 height 23
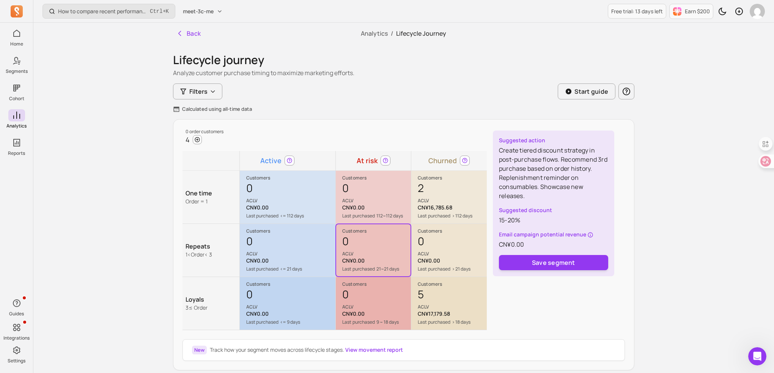
click at [384, 194] on div "0 ACLV" at bounding box center [376, 192] width 68 height 23
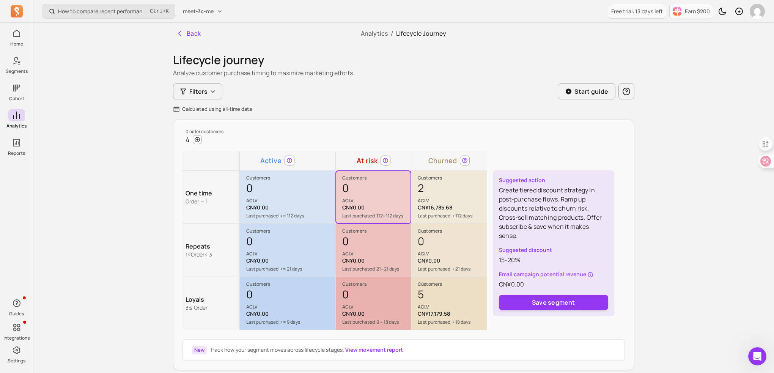
click at [446, 194] on div "2 ACLV" at bounding box center [452, 192] width 69 height 23
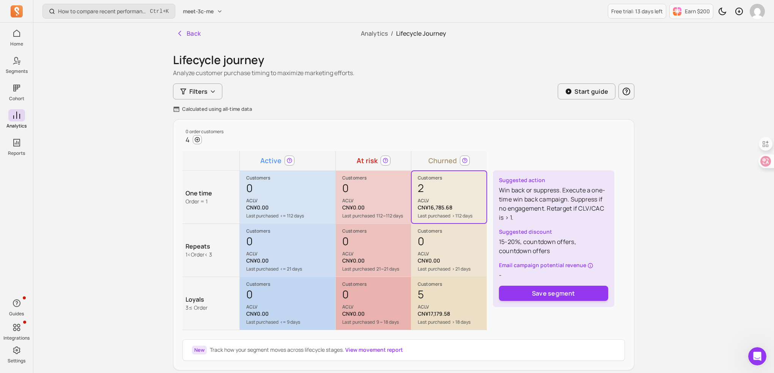
click at [446, 242] on div "0 ACLV" at bounding box center [452, 245] width 69 height 23
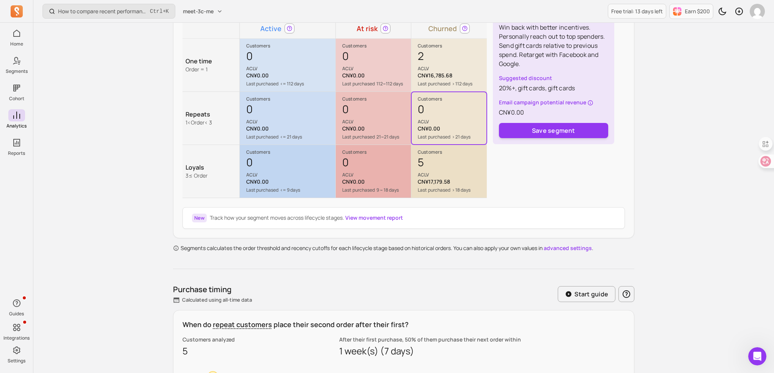
scroll to position [129, 0]
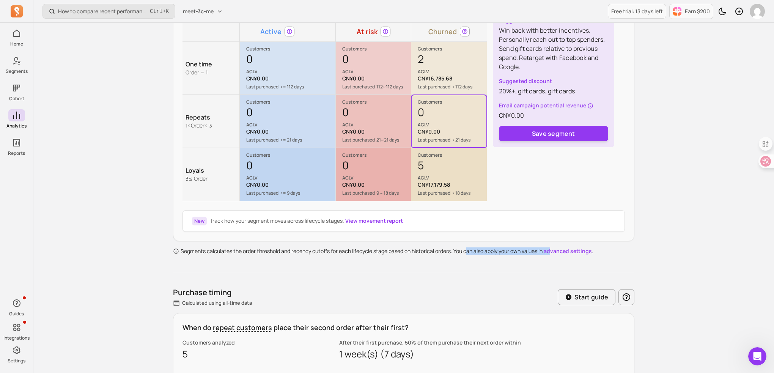
drag, startPoint x: 466, startPoint y: 251, endPoint x: 598, endPoint y: 251, distance: 131.2
click at [598, 251] on div "Segments calculates the order threshold and recency cutoffs for each lifecycle …" at bounding box center [403, 251] width 461 height 9
click at [576, 250] on link "advanced settings" at bounding box center [567, 250] width 48 height 7
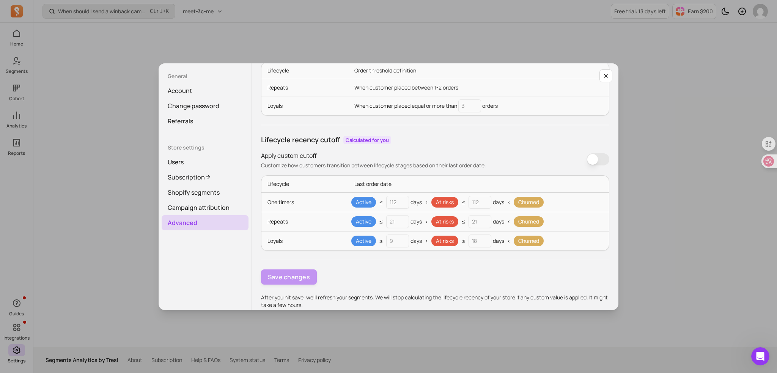
scroll to position [82, 0]
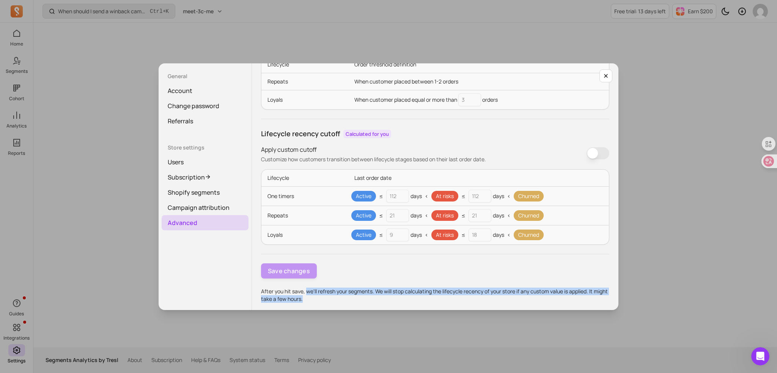
drag, startPoint x: 305, startPoint y: 291, endPoint x: 403, endPoint y: 294, distance: 97.9
click at [403, 294] on p "After you hit save, we'll refresh your segments. We will stop calculating the l…" at bounding box center [435, 294] width 348 height 15
click at [451, 292] on p "After you hit save, we'll refresh your segments. We will stop calculating the l…" at bounding box center [435, 294] width 348 height 15
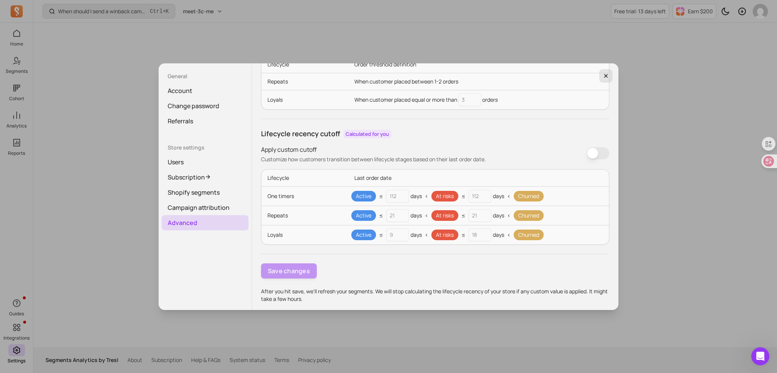
click at [606, 75] on icon "button" at bounding box center [606, 76] width 6 height 6
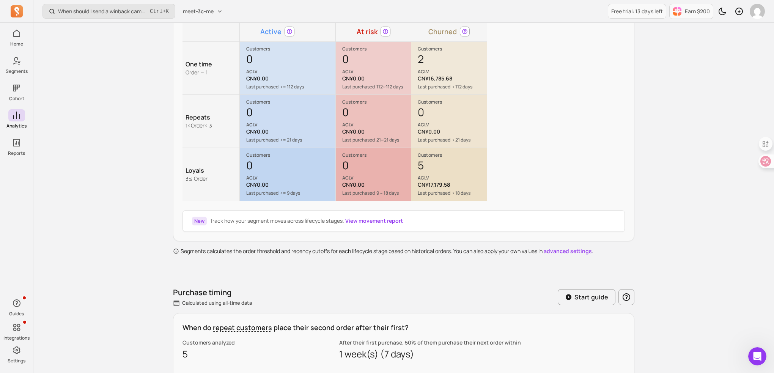
scroll to position [91, 0]
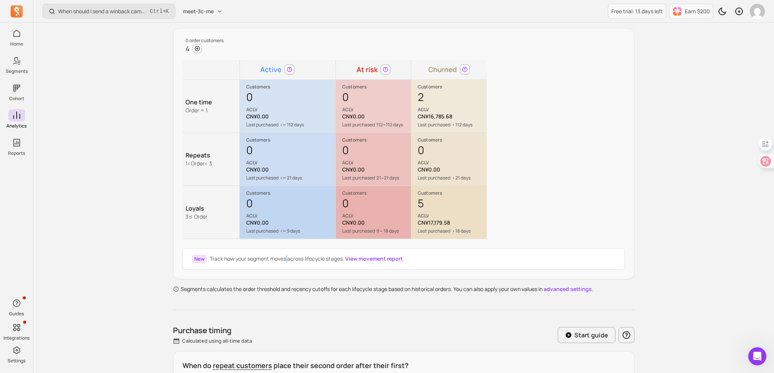
click at [286, 261] on p "Track how your segment moves across lifecycle stages. View movement report" at bounding box center [306, 259] width 193 height 8
click at [286, 262] on div "New Track how your segment moves across lifecycle stages. View movement report" at bounding box center [403, 259] width 442 height 22
drag, startPoint x: 287, startPoint y: 259, endPoint x: 208, endPoint y: 253, distance: 79.5
click at [208, 253] on div "New Track how your segment moves across lifecycle stages. View movement report" at bounding box center [403, 259] width 442 height 22
click at [291, 261] on p "Track how your segment moves across lifecycle stages. View movement report" at bounding box center [306, 259] width 193 height 8
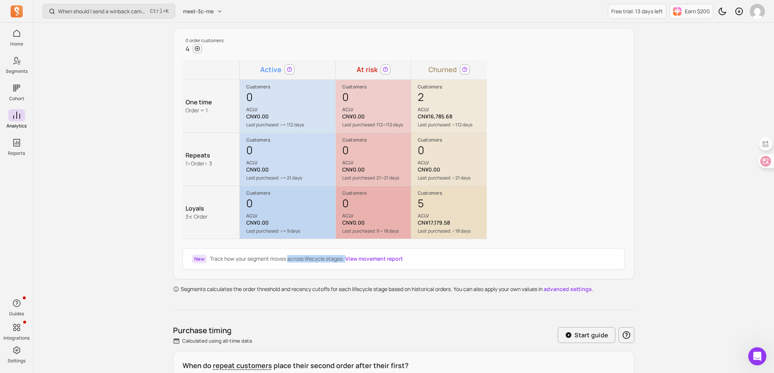
drag, startPoint x: 287, startPoint y: 257, endPoint x: 345, endPoint y: 259, distance: 58.4
click at [345, 259] on p "Track how your segment moves across lifecycle stages. View movement report" at bounding box center [306, 259] width 193 height 8
click at [289, 257] on p "Track how your segment moves across lifecycle stages. View movement report" at bounding box center [306, 259] width 193 height 8
click at [309, 261] on p "Track how your segment moves across lifecycle stages. View movement report" at bounding box center [306, 259] width 193 height 8
drag, startPoint x: 302, startPoint y: 257, endPoint x: 424, endPoint y: 256, distance: 122.1
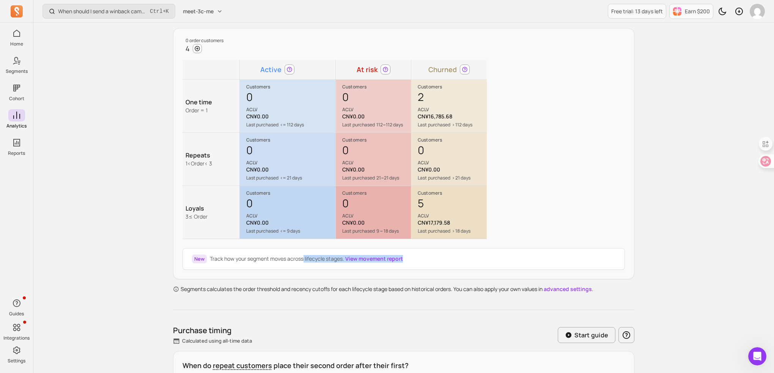
click at [424, 256] on div "New Track how your segment moves across lifecycle stages. View movement report" at bounding box center [403, 259] width 442 height 22
click at [301, 258] on p "Track how your segment moves across lifecycle stages. View movement report" at bounding box center [306, 259] width 193 height 8
drag, startPoint x: 304, startPoint y: 257, endPoint x: 206, endPoint y: 262, distance: 97.6
click at [206, 262] on div "New Track how your segment moves across lifecycle stages. View movement report" at bounding box center [403, 259] width 442 height 22
click at [305, 260] on p "Track how your segment moves across lifecycle stages. View movement report" at bounding box center [306, 259] width 193 height 8
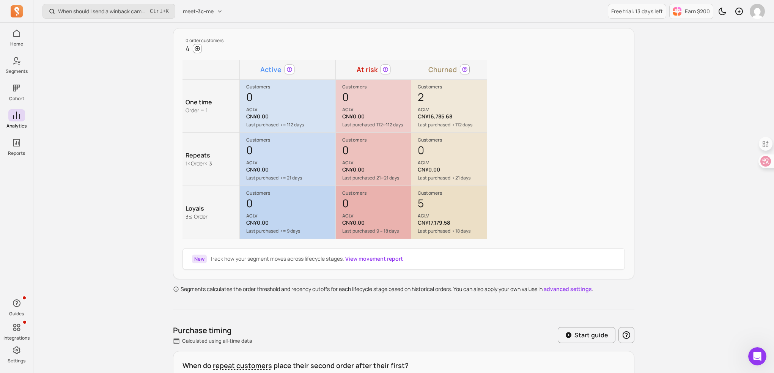
click at [305, 260] on p "Track how your segment moves across lifecycle stages. View movement report" at bounding box center [306, 259] width 193 height 8
drag, startPoint x: 286, startPoint y: 260, endPoint x: 434, endPoint y: 255, distance: 148.0
click at [434, 255] on div "New Track how your segment moves across lifecycle stages. View movement report" at bounding box center [403, 259] width 442 height 22
click at [290, 260] on p "Track how your segment moves across lifecycle stages. View movement report" at bounding box center [306, 259] width 193 height 8
drag, startPoint x: 287, startPoint y: 257, endPoint x: 144, endPoint y: 257, distance: 143.0
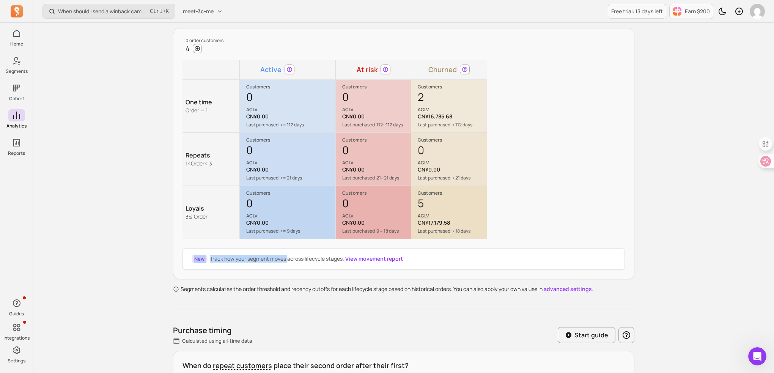
click at [292, 255] on p "Track how your segment moves across lifecycle stages. View movement report" at bounding box center [306, 259] width 193 height 8
drag, startPoint x: 287, startPoint y: 259, endPoint x: 408, endPoint y: 259, distance: 120.2
click at [408, 259] on div "New Track how your segment moves across lifecycle stages. View movement report" at bounding box center [403, 259] width 442 height 22
click at [400, 264] on div "New Track how your segment moves across lifecycle stages. View movement report" at bounding box center [403, 259] width 442 height 22
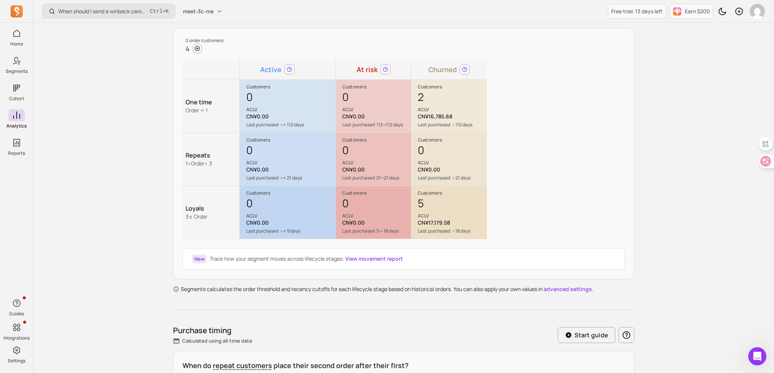
click at [388, 257] on link "View movement report" at bounding box center [374, 258] width 58 height 7
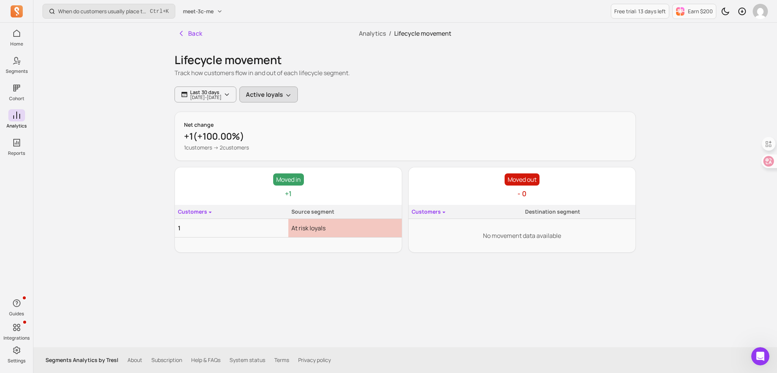
click at [261, 94] on button "Active loyals" at bounding box center [268, 94] width 58 height 16
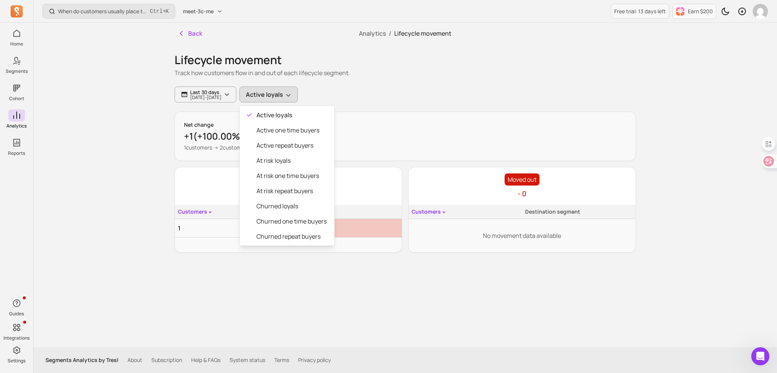
click at [385, 125] on div "Lifecycle movement Track how customers flow in and out of each lifecycle segmen…" at bounding box center [404, 148] width 461 height 209
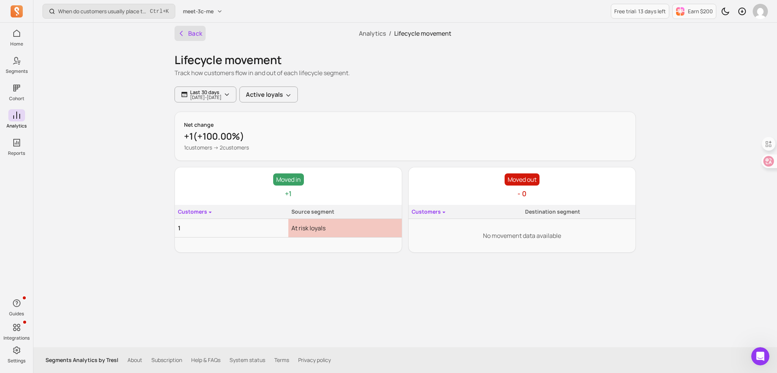
click at [181, 31] on icon "button" at bounding box center [181, 34] width 8 height 8
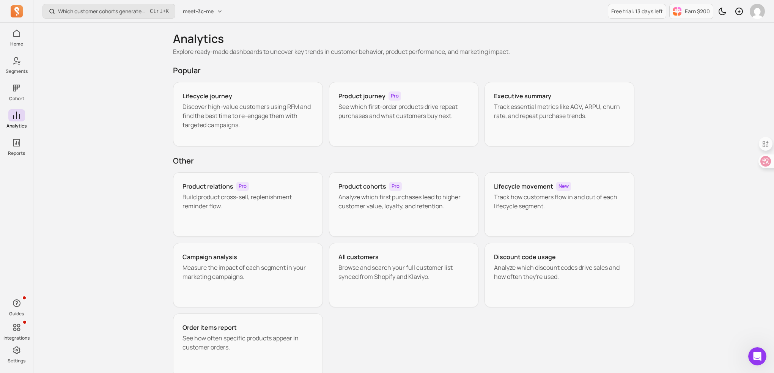
click at [322, 165] on h2 "Other" at bounding box center [403, 160] width 461 height 11
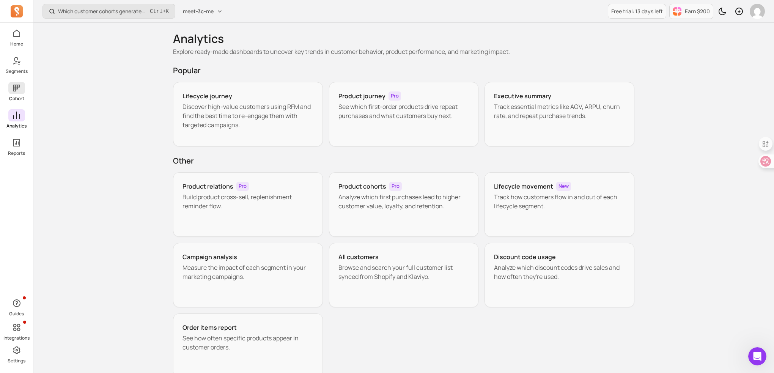
click at [14, 88] on icon at bounding box center [16, 87] width 9 height 9
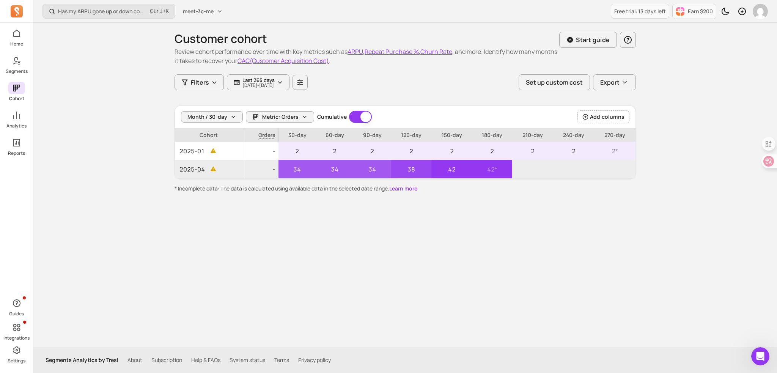
click at [17, 96] on p "Cohort" at bounding box center [16, 99] width 15 height 6
click at [11, 74] on p "Segments" at bounding box center [17, 71] width 22 height 6
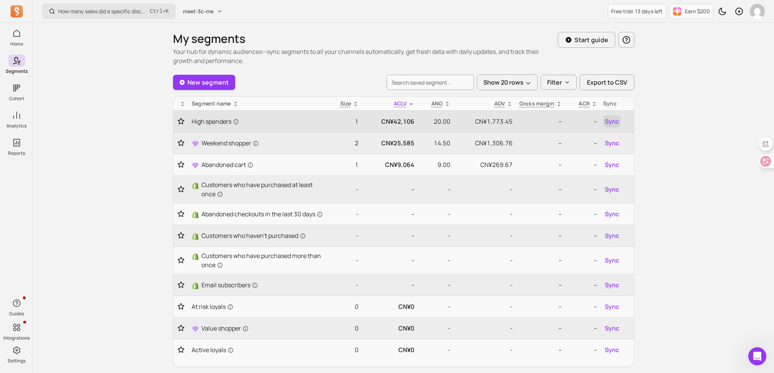
click at [608, 122] on span "Sync" at bounding box center [611, 121] width 14 height 9
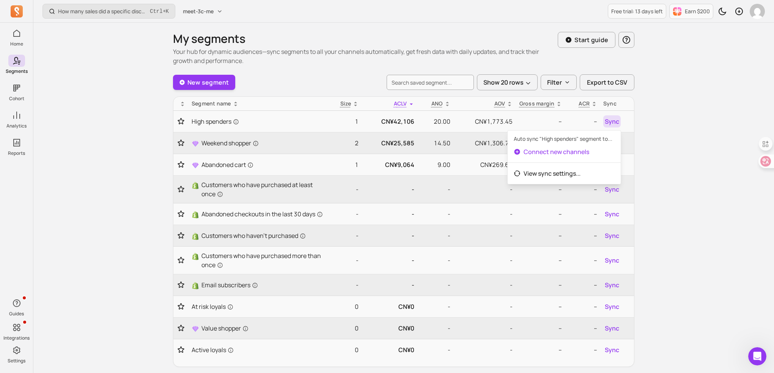
click at [557, 151] on p "Connect new channels" at bounding box center [556, 151] width 66 height 9
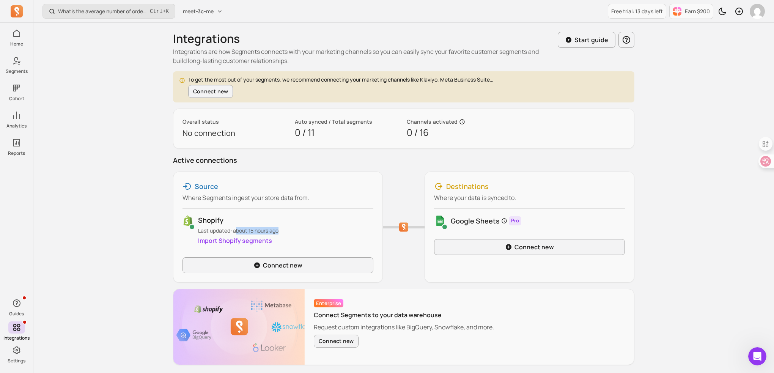
drag, startPoint x: 235, startPoint y: 231, endPoint x: 287, endPoint y: 232, distance: 52.3
click at [287, 232] on p "Last updated: about 15 hours ago" at bounding box center [285, 231] width 175 height 8
click at [287, 229] on p "Last updated: about 15 hours ago" at bounding box center [285, 231] width 175 height 8
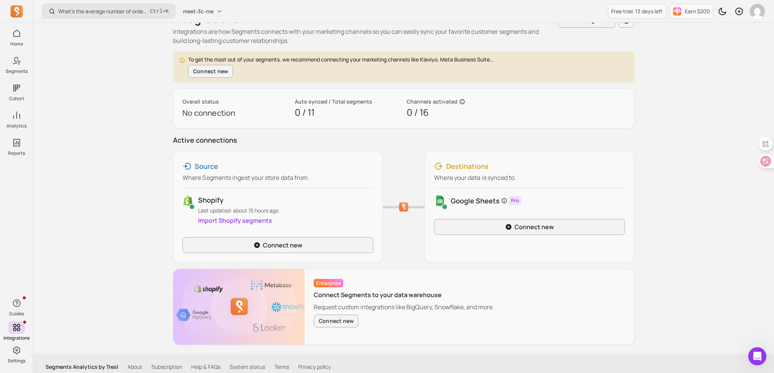
scroll to position [26, 0]
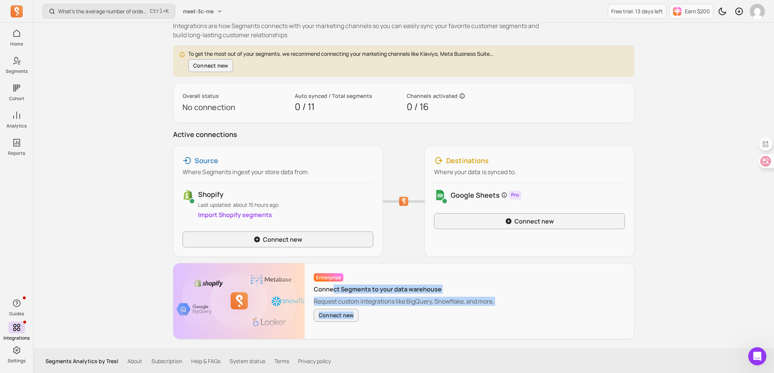
drag, startPoint x: 331, startPoint y: 289, endPoint x: 493, endPoint y: 305, distance: 163.1
click at [493, 305] on div "Enterprise Connect Segments to your data warehouse Request custom integrations …" at bounding box center [404, 300] width 198 height 75
click at [458, 298] on p "Request custom integrations like BigQuery, Snowflake, and more." at bounding box center [404, 301] width 180 height 9
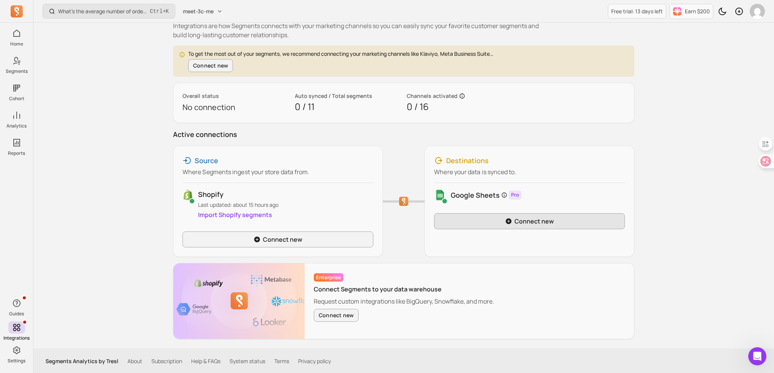
click at [546, 221] on link "Connect new" at bounding box center [529, 221] width 191 height 16
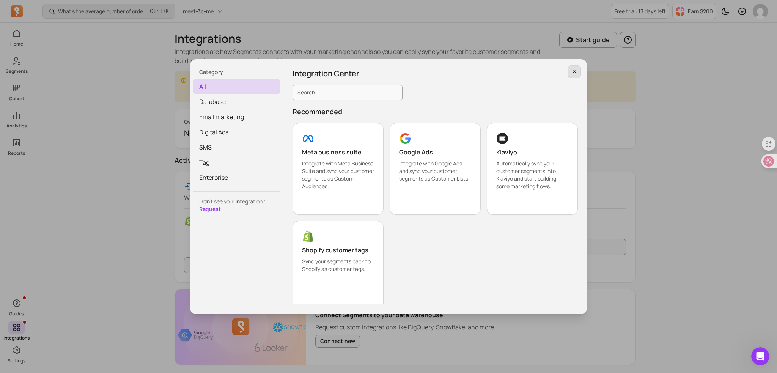
click at [572, 75] on button "button" at bounding box center [574, 71] width 13 height 13
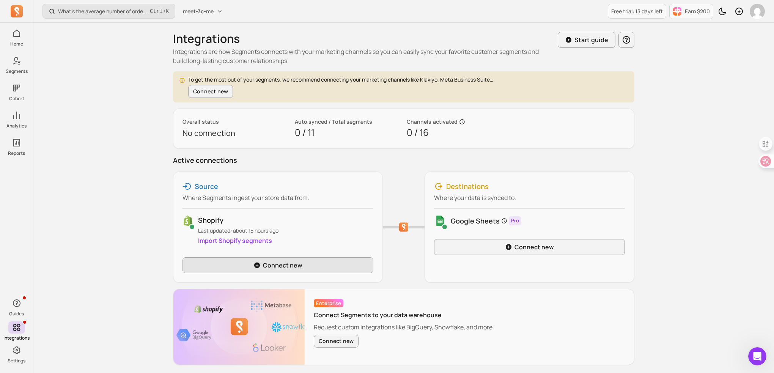
click at [268, 265] on link "Connect new" at bounding box center [277, 265] width 191 height 16
